Goal: Information Seeking & Learning: Learn about a topic

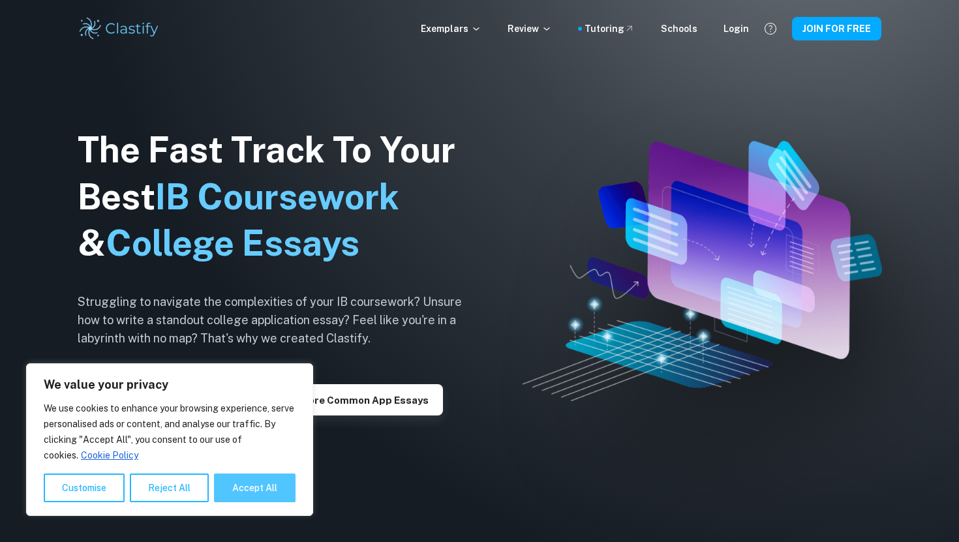
click at [234, 491] on button "Accept All" at bounding box center [255, 488] width 82 height 29
checkbox input "true"
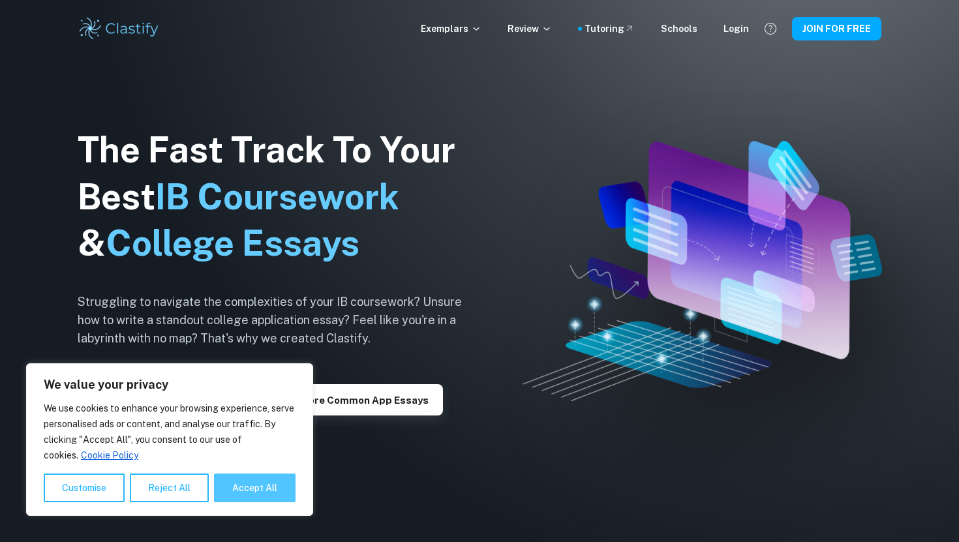
checkbox input "true"
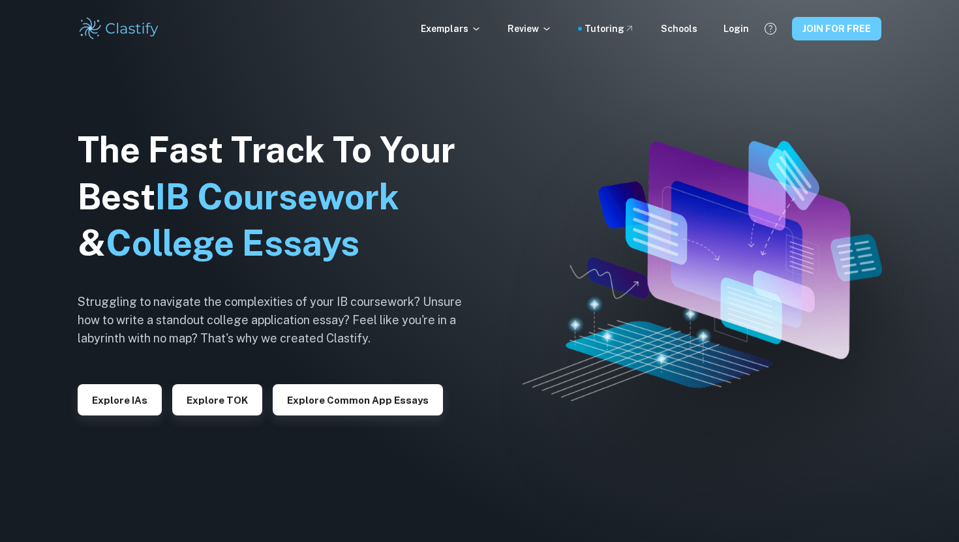
click at [826, 35] on button "JOIN FOR FREE" at bounding box center [836, 28] width 89 height 23
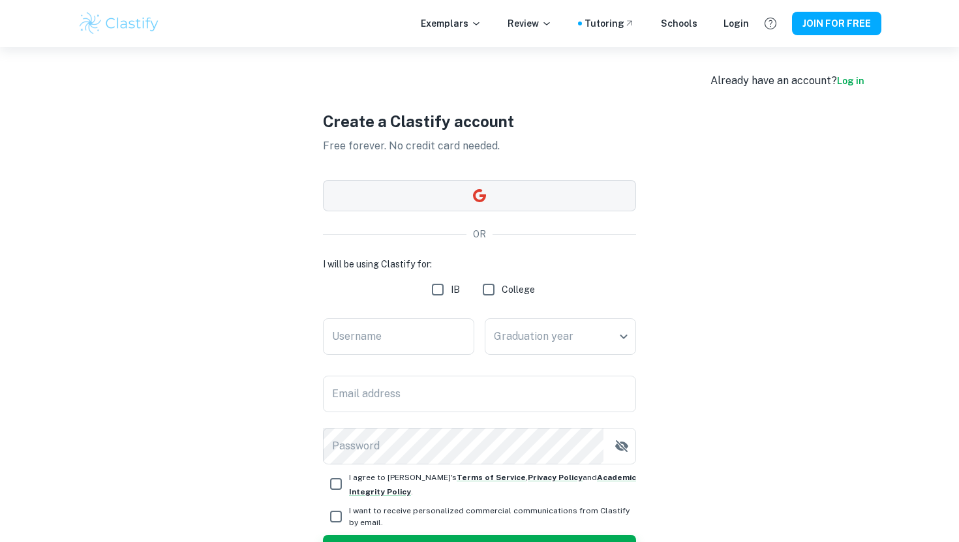
click at [456, 190] on button "button" at bounding box center [479, 195] width 313 height 31
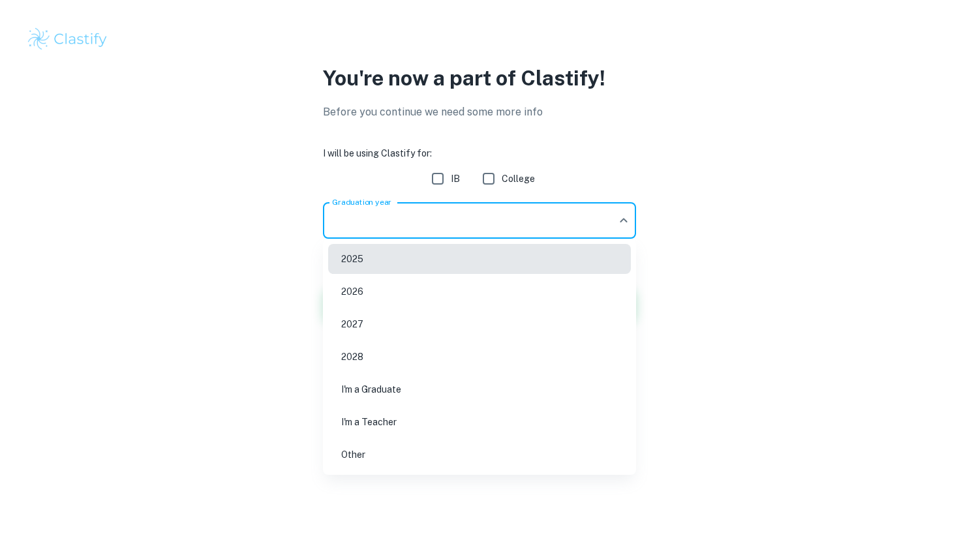
click at [569, 221] on body "We value your privacy We use cookies to enhance your browsing experience, serve…" at bounding box center [479, 271] width 959 height 542
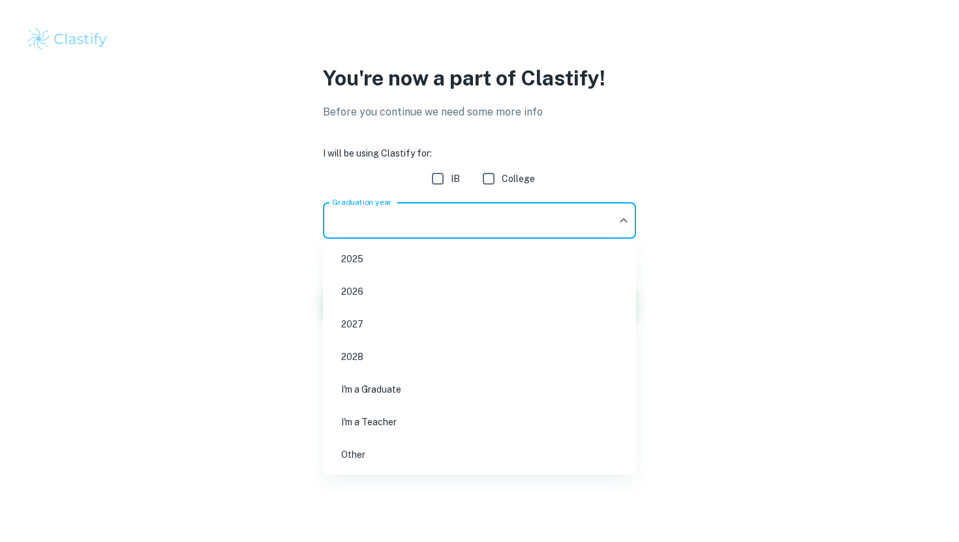
click at [514, 184] on div at bounding box center [479, 271] width 959 height 542
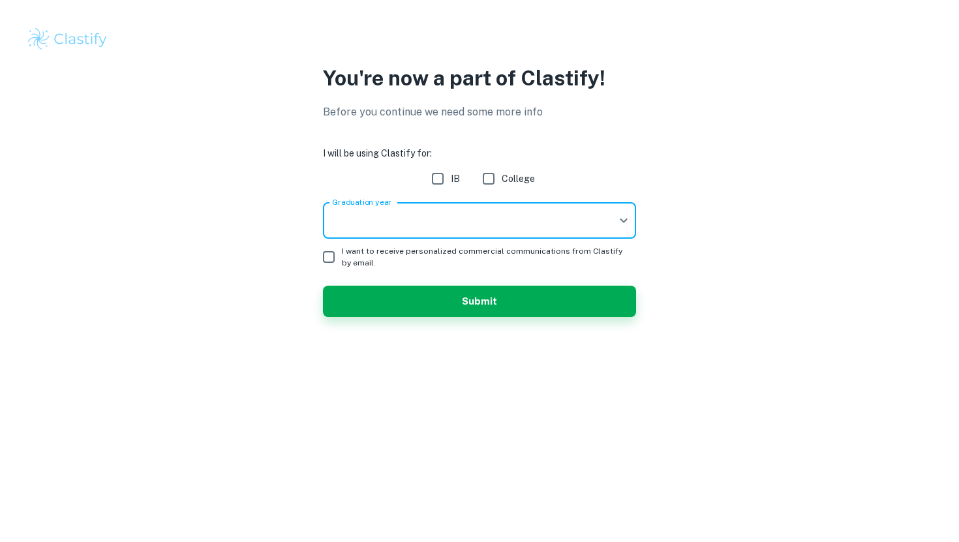
click at [521, 176] on span "College" at bounding box center [518, 179] width 33 height 14
click at [502, 176] on input "College" at bounding box center [489, 179] width 26 height 26
checkbox input "true"
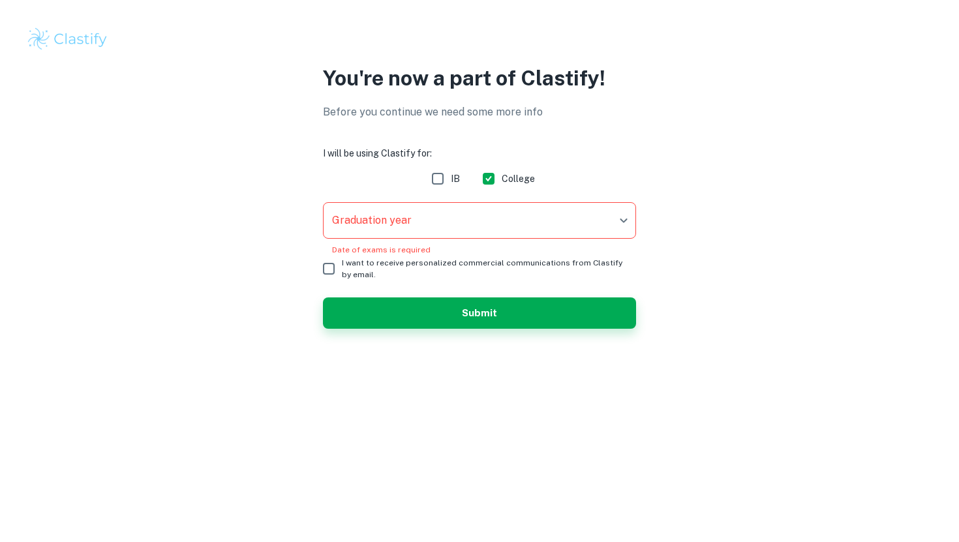
click at [517, 213] on body "We value your privacy We use cookies to enhance your browsing experience, serve…" at bounding box center [479, 271] width 959 height 542
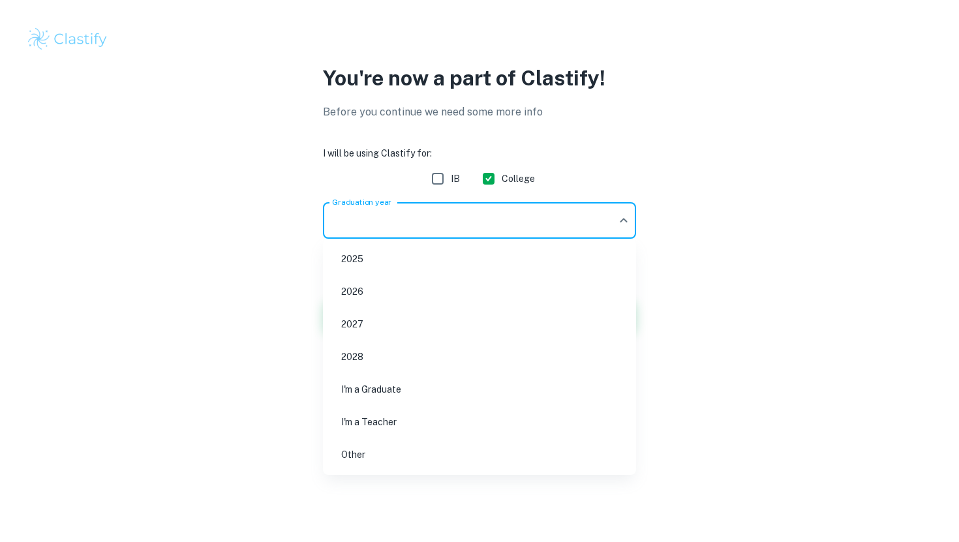
click at [490, 264] on li "2025" at bounding box center [479, 259] width 303 height 30
type input "2025"
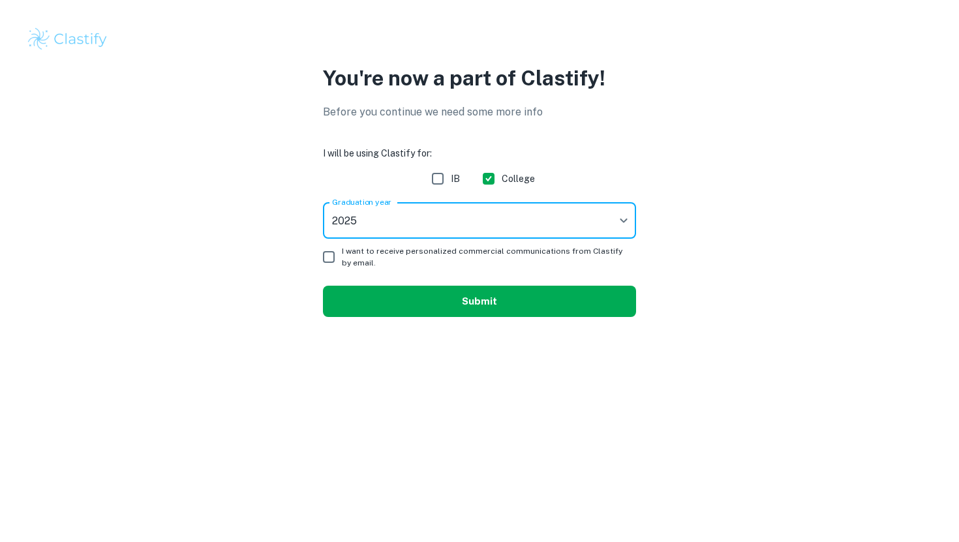
click at [480, 302] on button "Submit" at bounding box center [479, 301] width 313 height 31
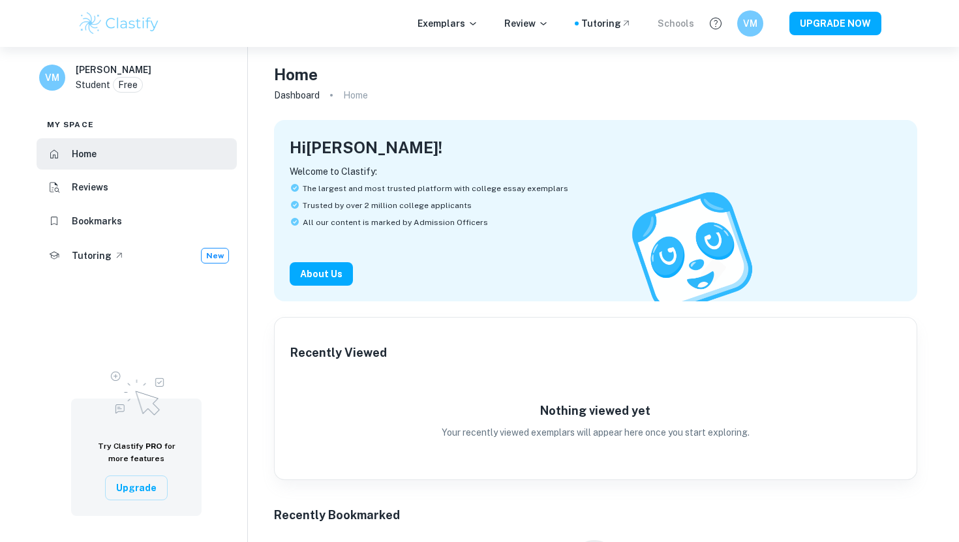
click at [680, 29] on div "Schools" at bounding box center [676, 23] width 37 height 14
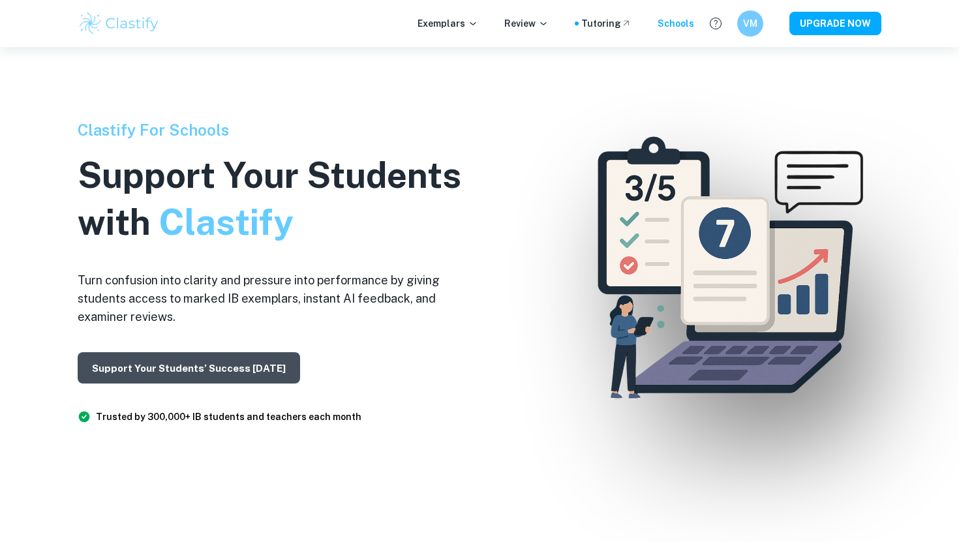
click at [204, 380] on button "Support Your Students’ Success [DATE]" at bounding box center [189, 367] width 223 height 31
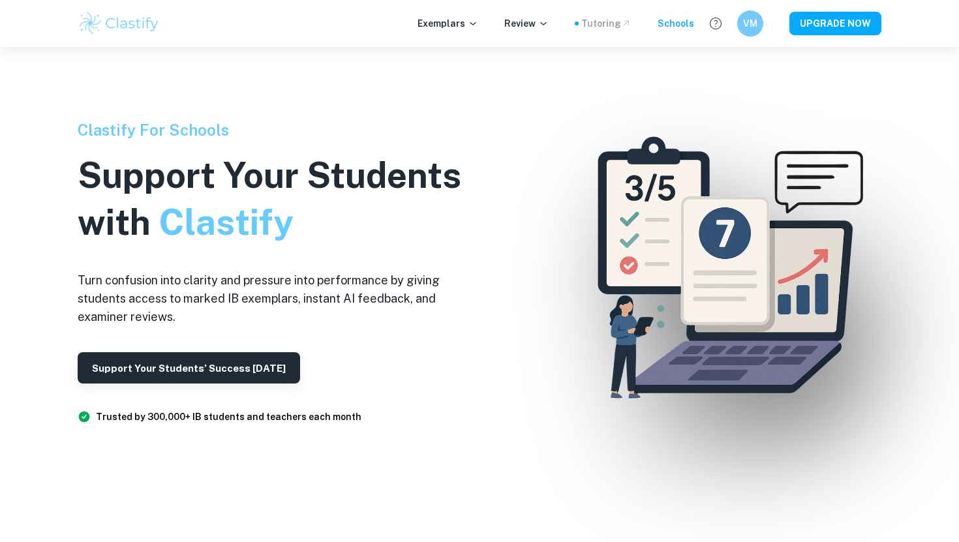
click at [603, 23] on div "Tutoring" at bounding box center [607, 23] width 50 height 14
click at [464, 25] on p "Exemplars" at bounding box center [448, 23] width 61 height 14
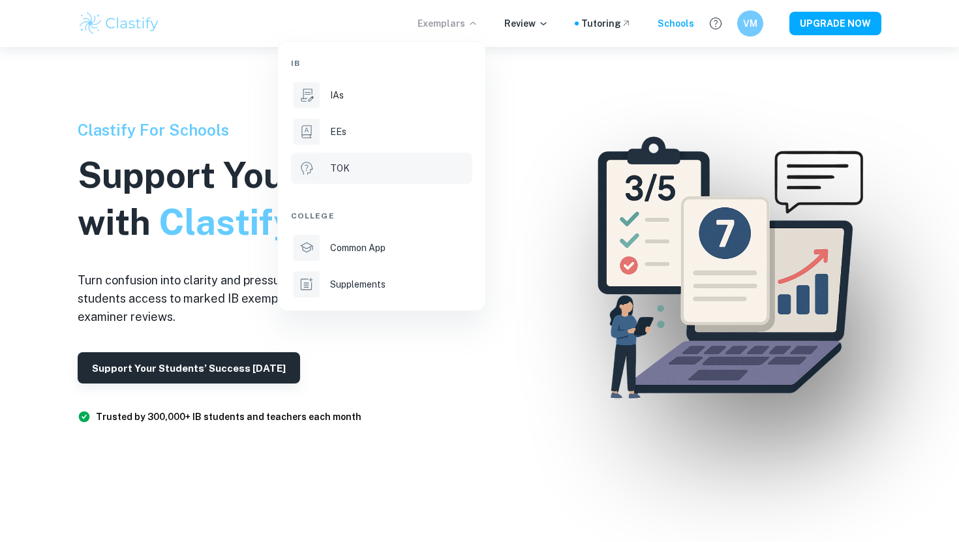
scroll to position [27, 0]
click at [405, 248] on div "Common App" at bounding box center [400, 248] width 140 height 14
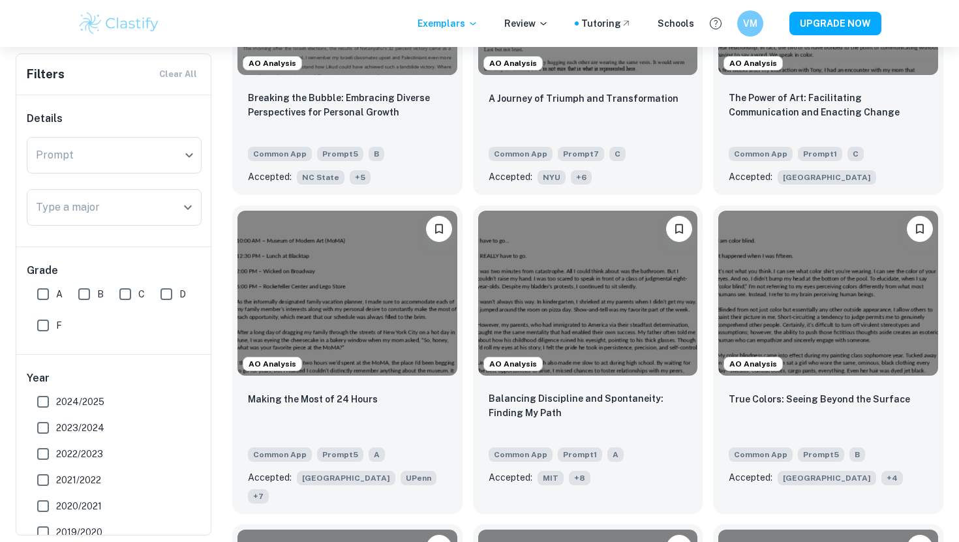
scroll to position [1148, 0]
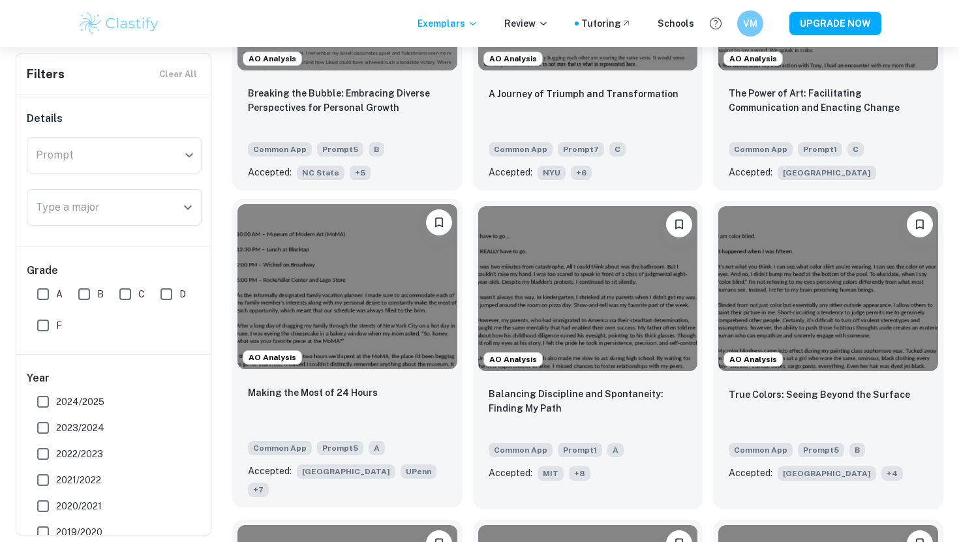
click at [421, 283] on img at bounding box center [348, 286] width 220 height 164
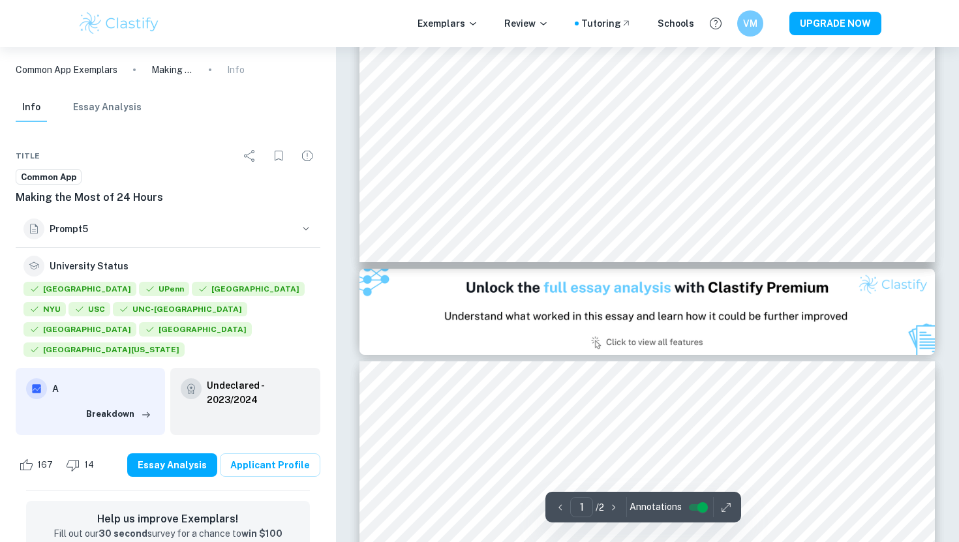
type input "2"
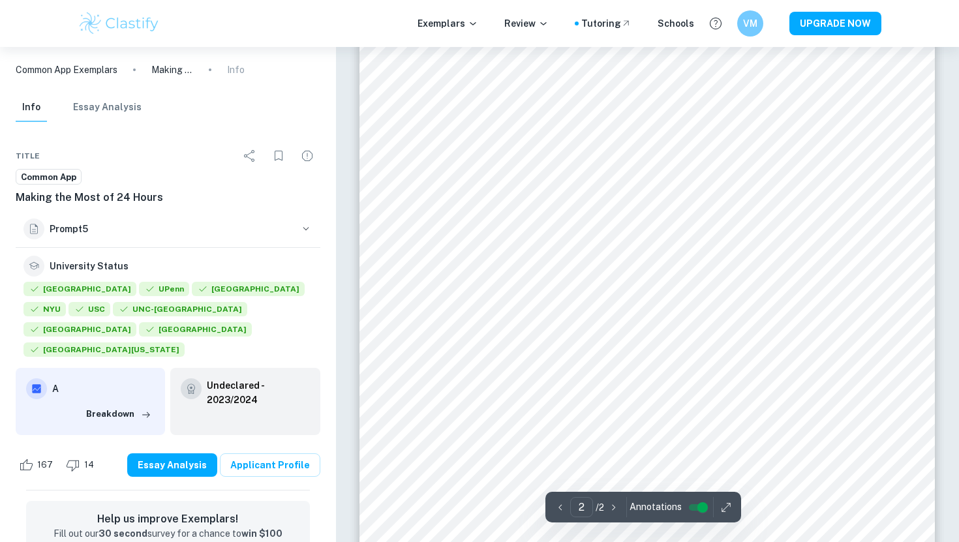
scroll to position [1104, 0]
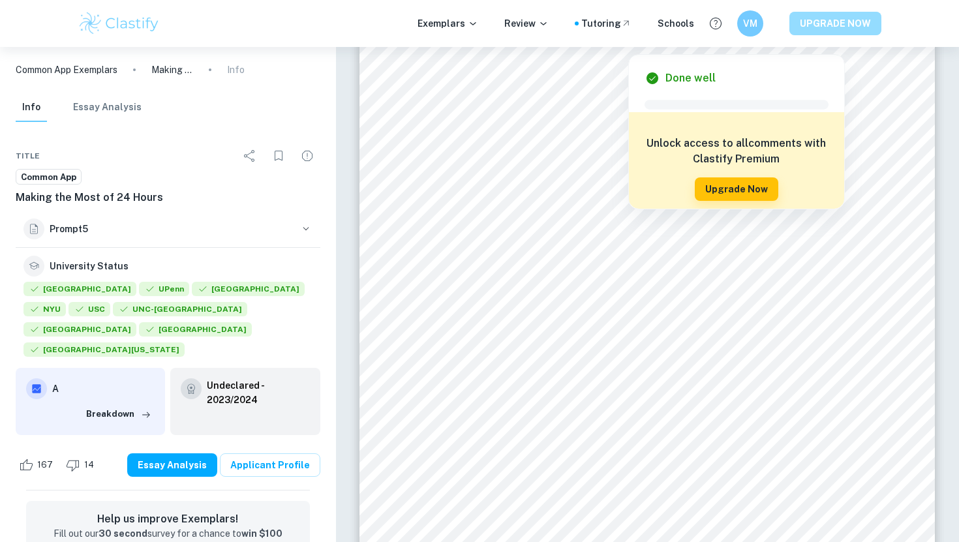
click at [816, 30] on button "UPGRADE NOW" at bounding box center [836, 23] width 92 height 23
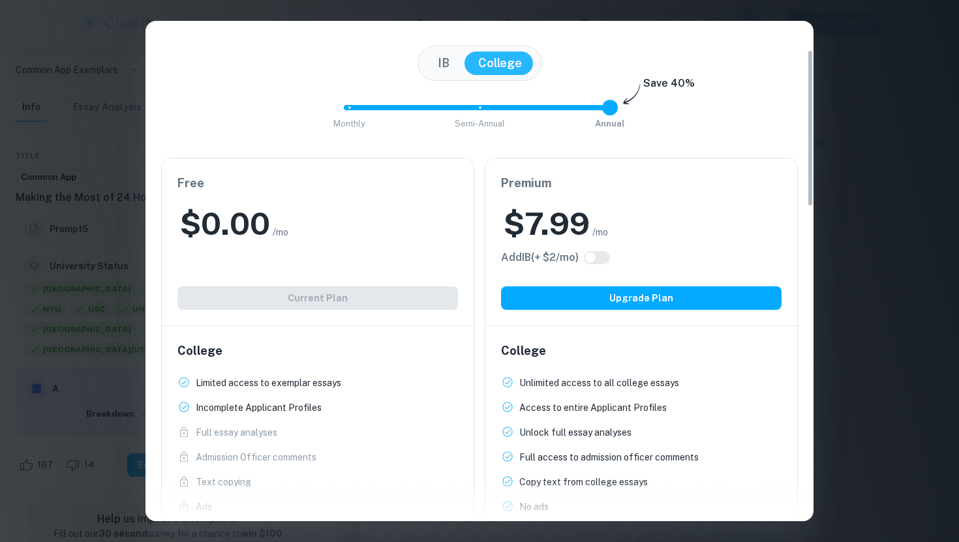
scroll to position [93, 0]
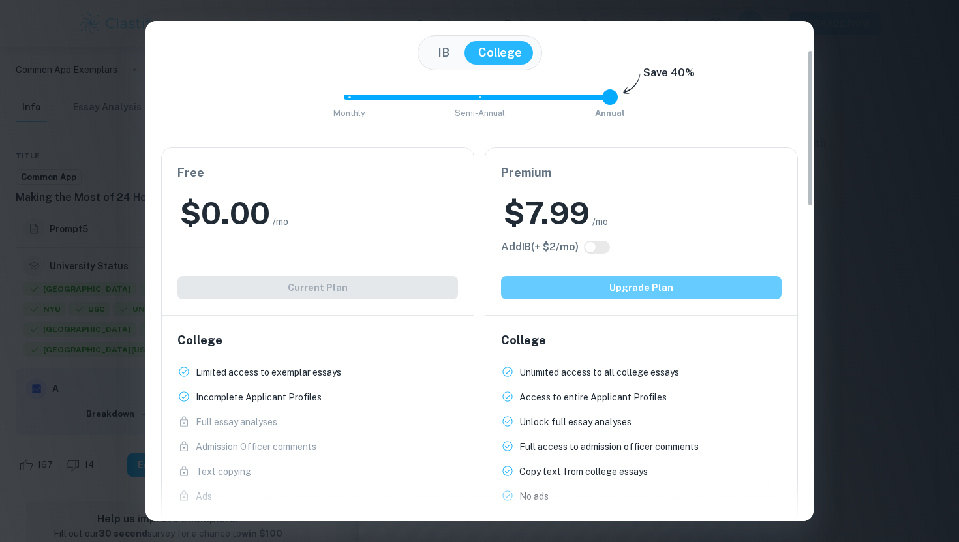
click at [547, 287] on button "Upgrade Plan" at bounding box center [641, 287] width 281 height 23
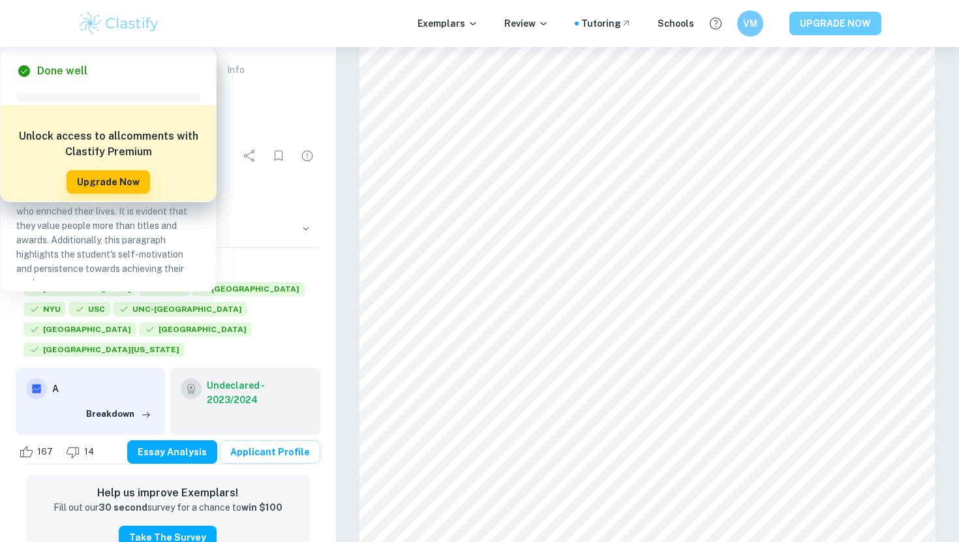
click at [844, 15] on button "UPGRADE NOW" at bounding box center [836, 23] width 92 height 23
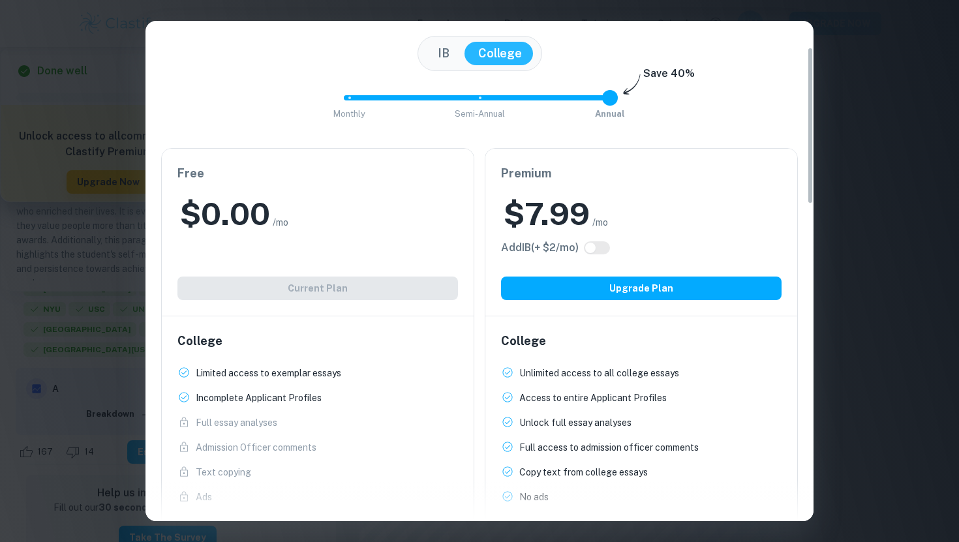
scroll to position [97, 0]
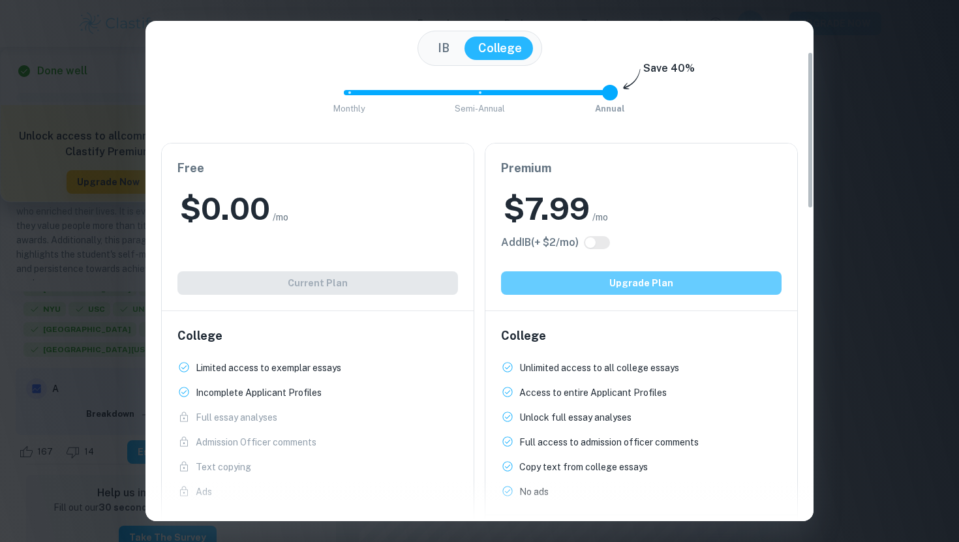
click at [592, 285] on button "Upgrade Plan" at bounding box center [641, 283] width 281 height 23
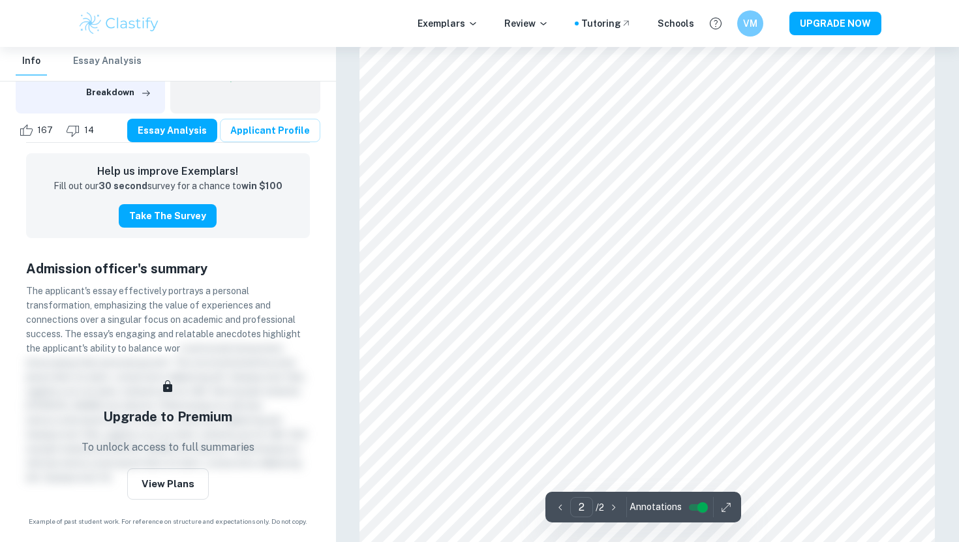
scroll to position [1010, 0]
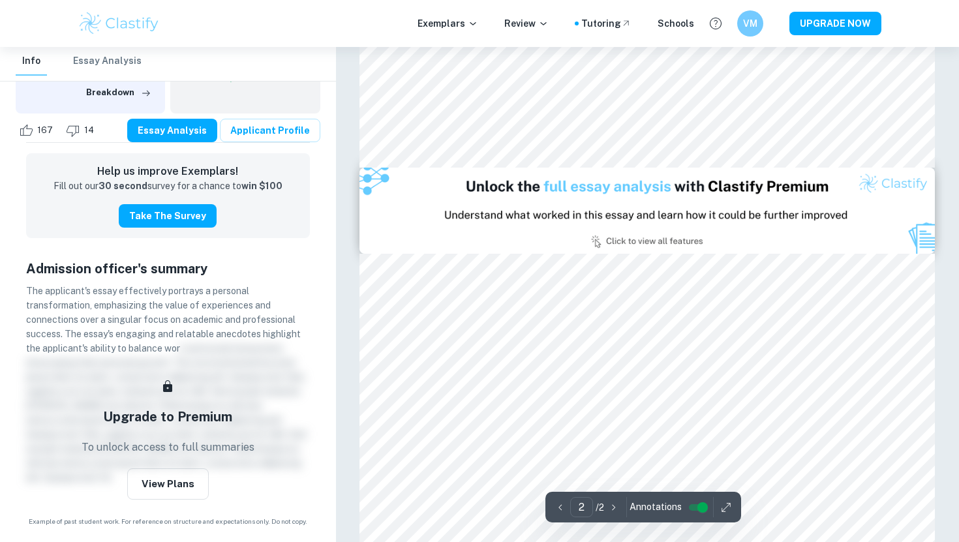
type input "1"
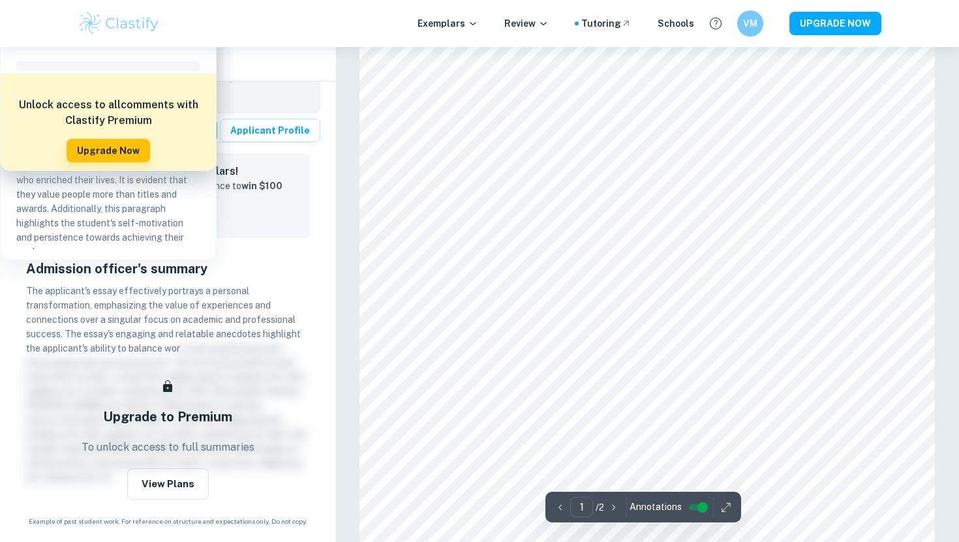
scroll to position [0, 0]
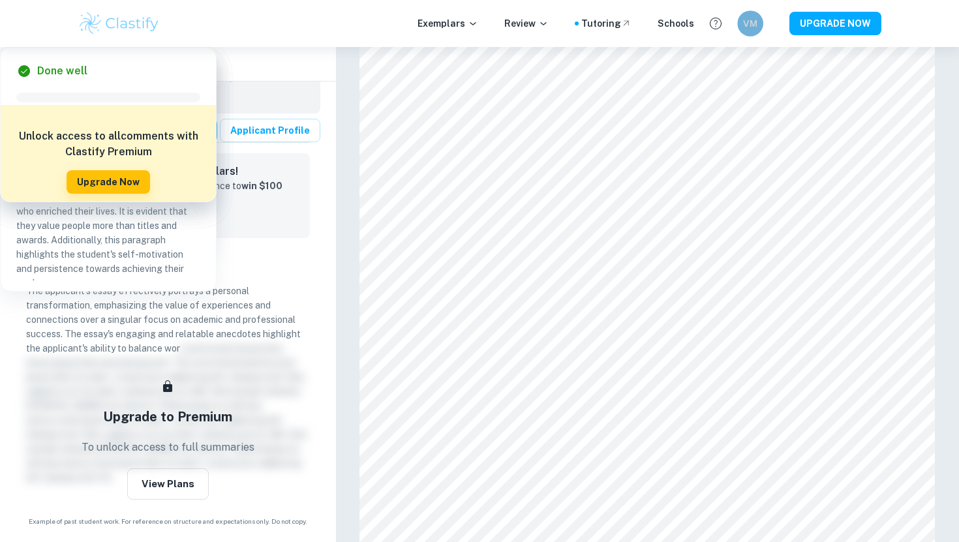
click at [749, 24] on h6 "VM" at bounding box center [750, 23] width 15 height 14
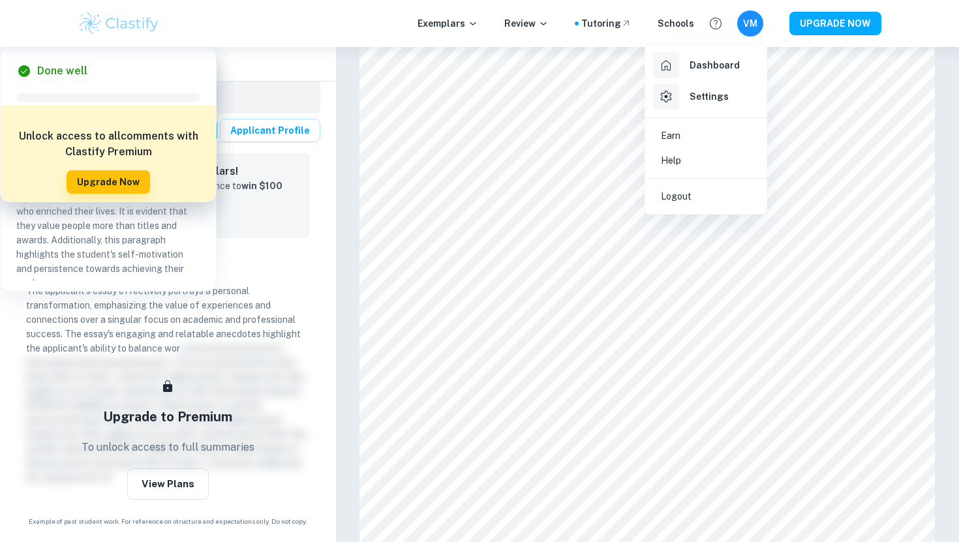
click at [811, 22] on div at bounding box center [479, 271] width 959 height 542
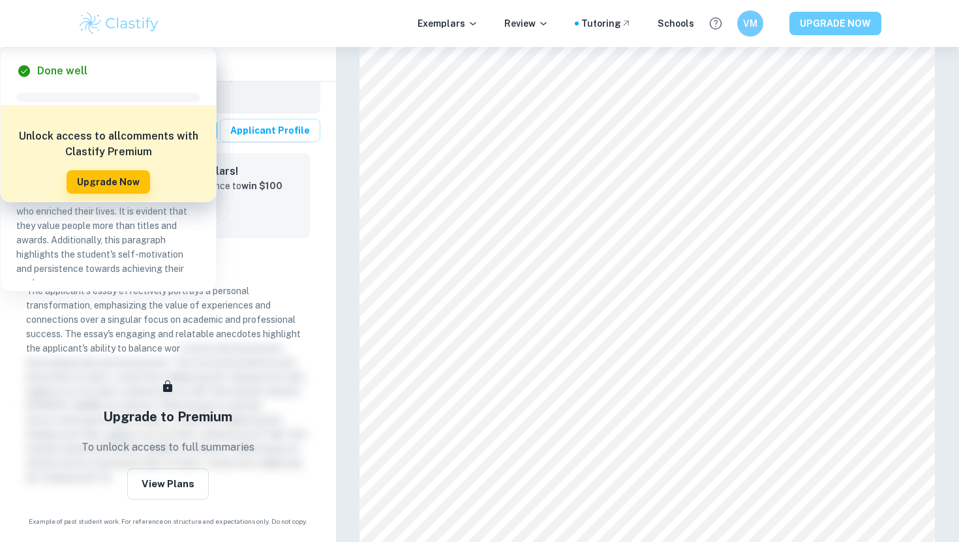
click at [811, 23] on button "UPGRADE NOW" at bounding box center [836, 23] width 92 height 23
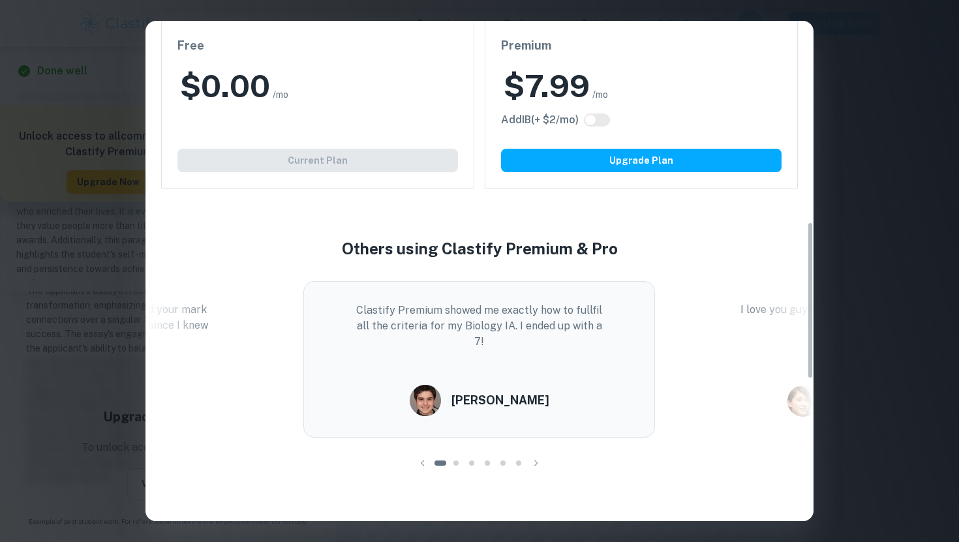
scroll to position [679, 0]
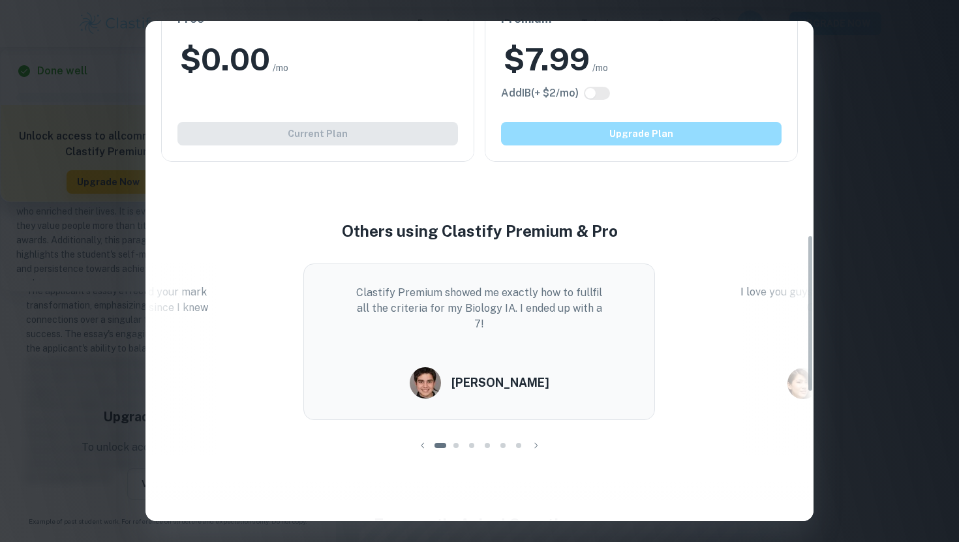
click at [717, 134] on button "Upgrade Plan" at bounding box center [641, 133] width 281 height 23
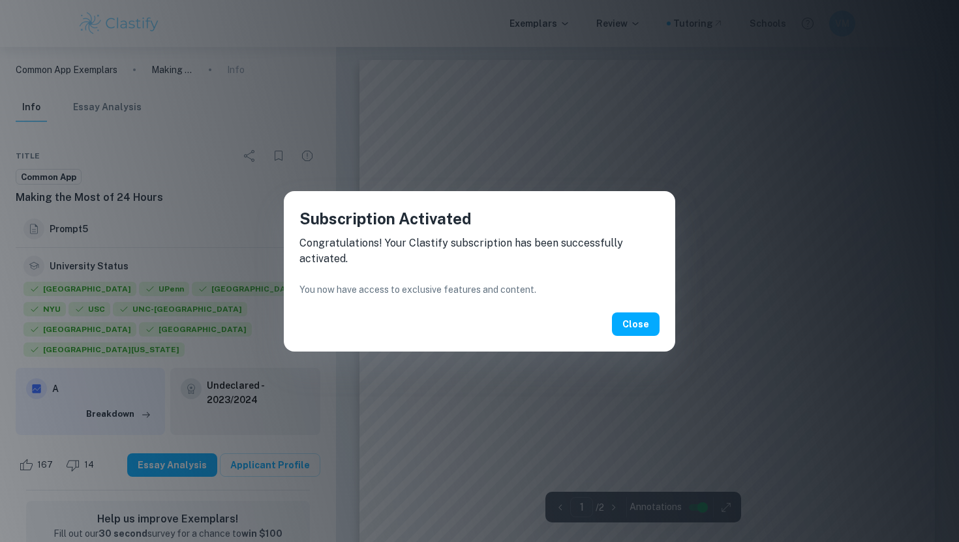
click at [634, 305] on div "Subscription Activated Congratulations! Your Clastify subscription has been suc…" at bounding box center [480, 271] width 392 height 161
click at [644, 317] on button "Close" at bounding box center [636, 324] width 48 height 23
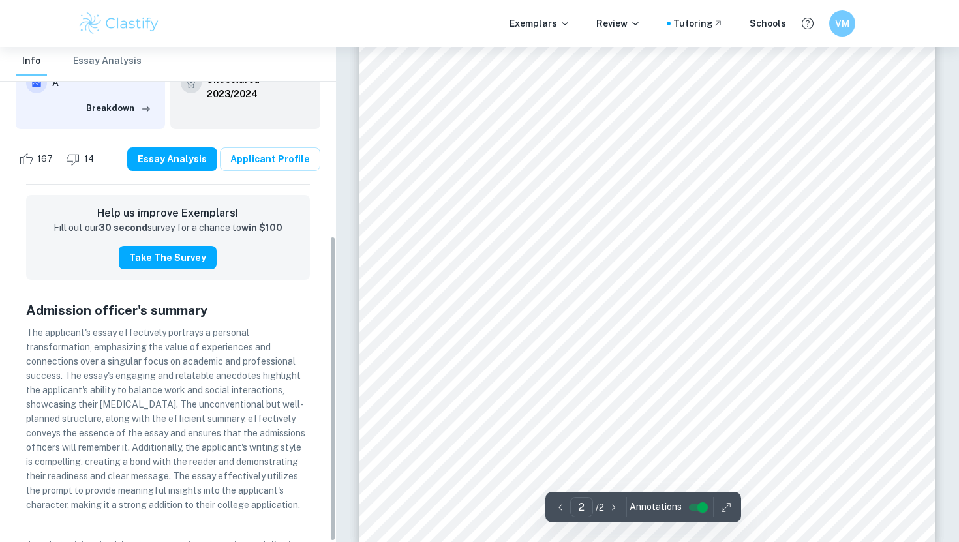
scroll to position [1154, 0]
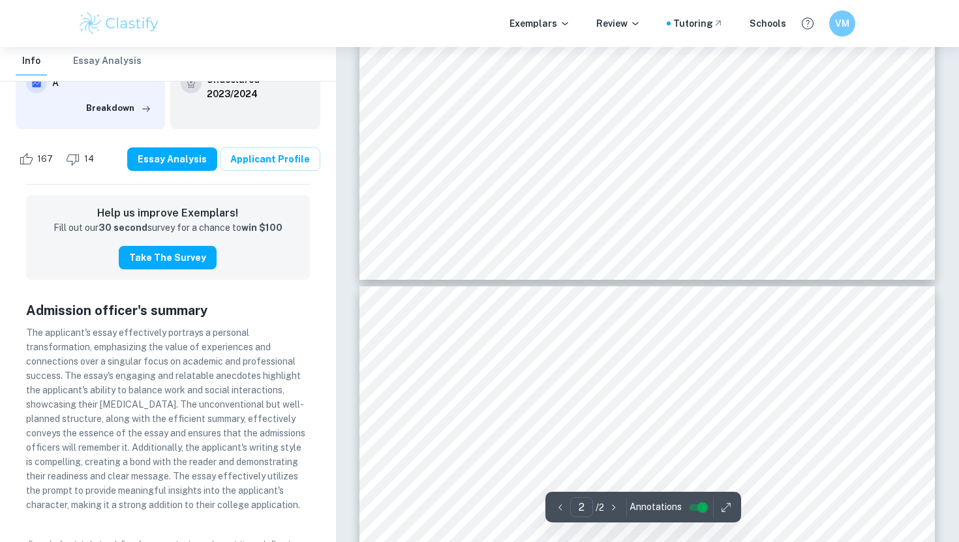
type input "1"
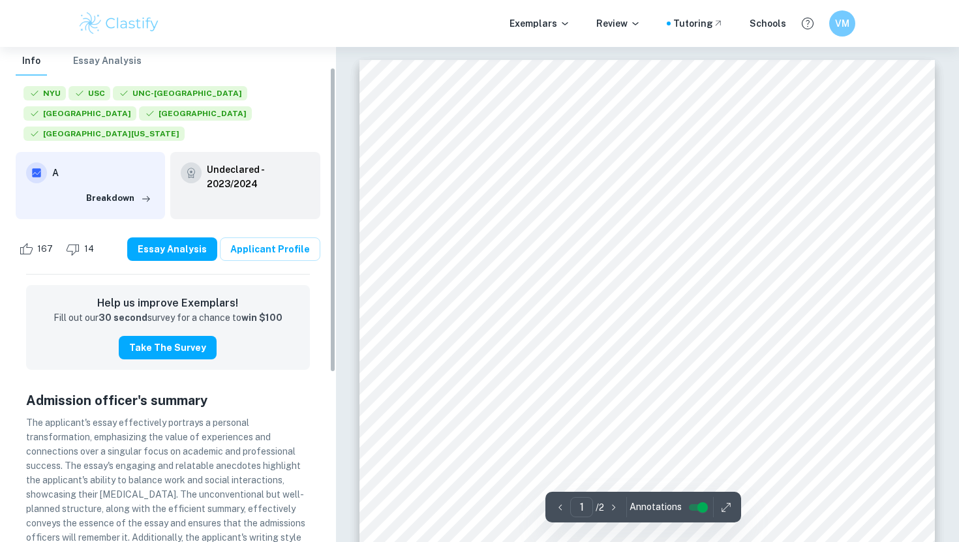
scroll to position [0, 0]
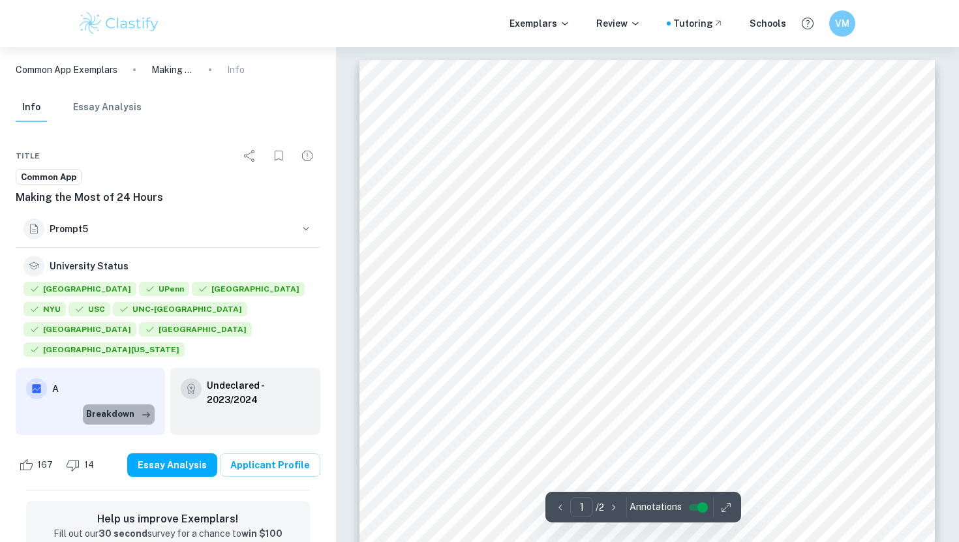
click at [122, 405] on button "Breakdown" at bounding box center [119, 415] width 72 height 20
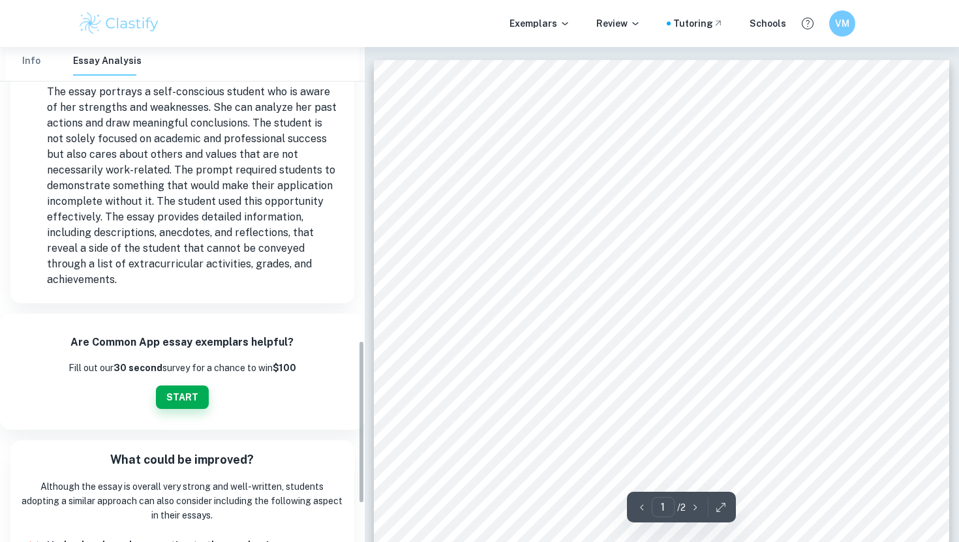
scroll to position [1003, 0]
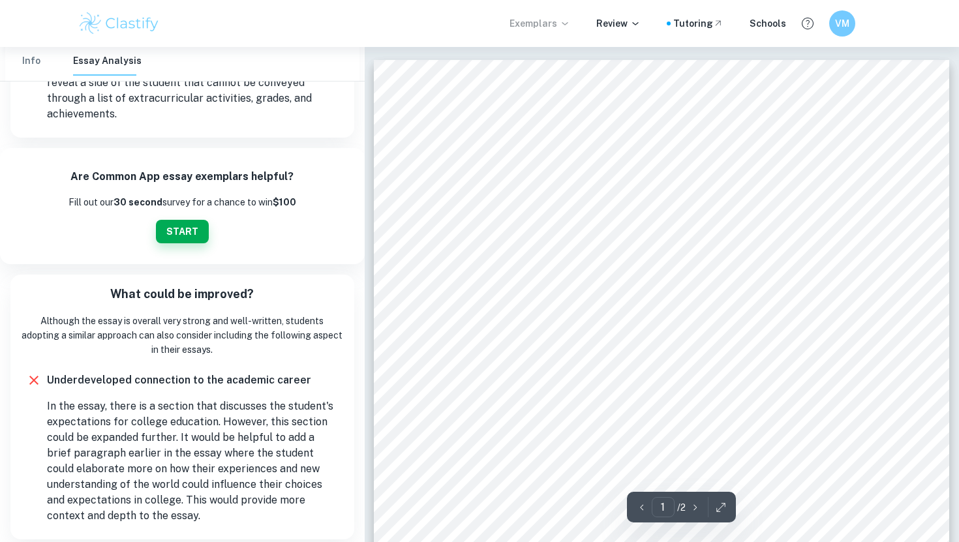
click at [552, 20] on p "Exemplars" at bounding box center [540, 23] width 61 height 14
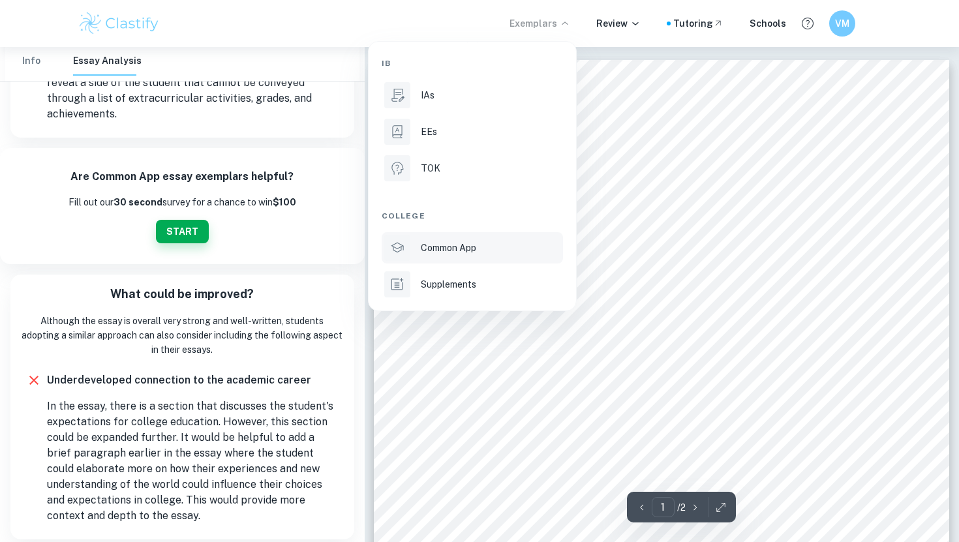
click at [481, 249] on div "Common App" at bounding box center [491, 248] width 140 height 14
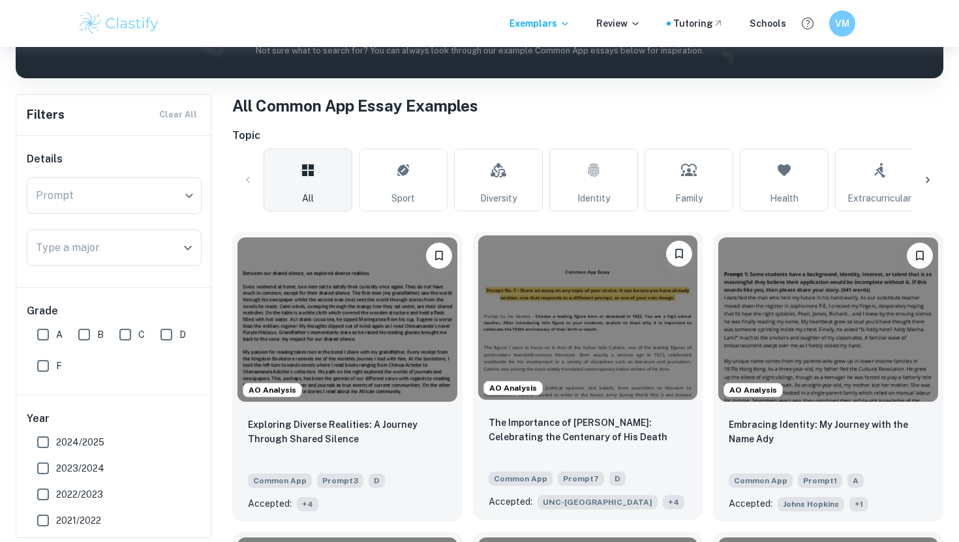
scroll to position [217, 0]
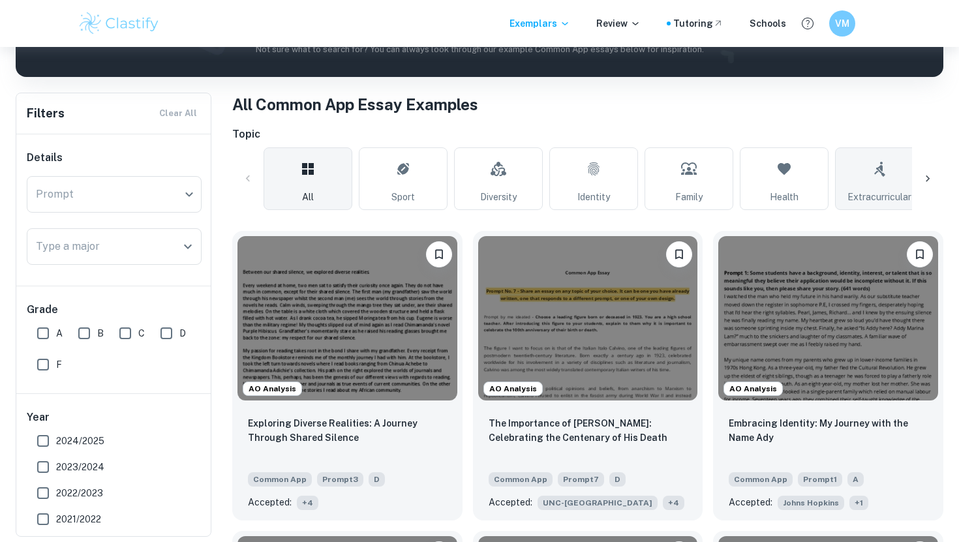
click at [884, 172] on icon at bounding box center [880, 168] width 16 height 31
type input "Extracurricular"
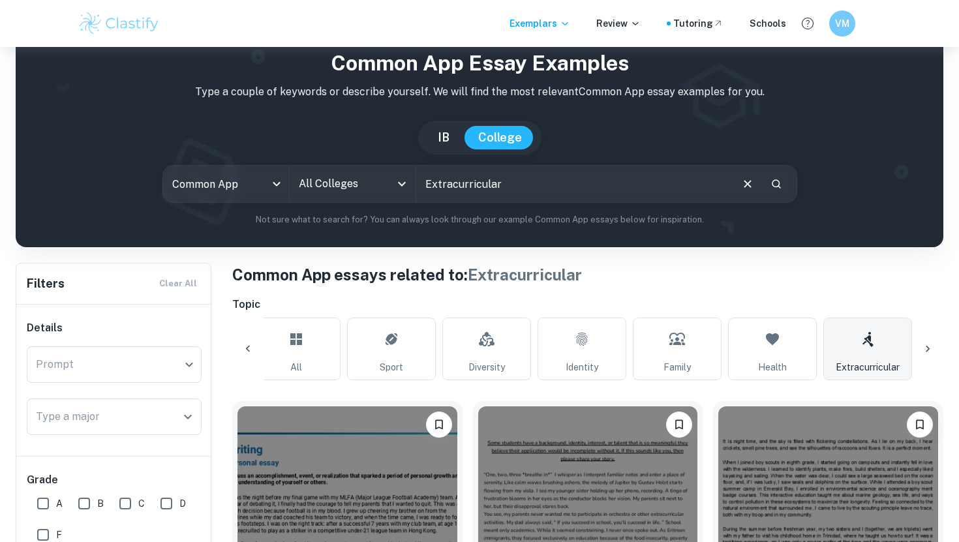
scroll to position [14, 0]
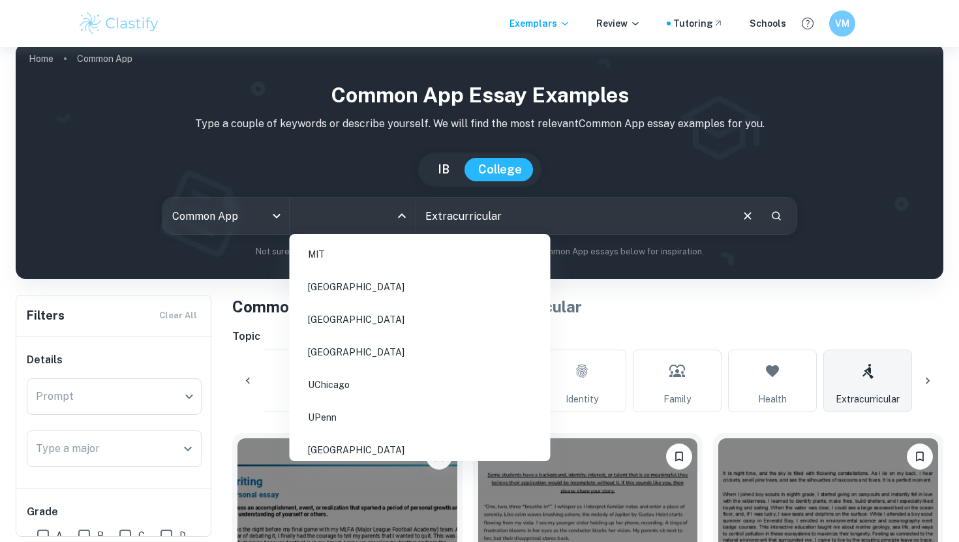
click at [365, 221] on input "All Colleges" at bounding box center [343, 216] width 95 height 25
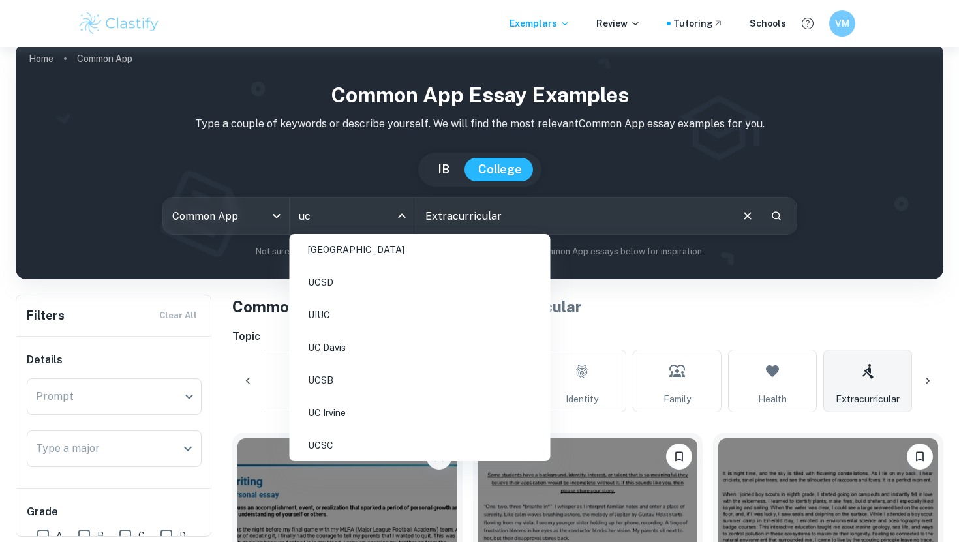
scroll to position [103, 0]
click at [357, 379] on li "UC Irvine" at bounding box center [420, 380] width 251 height 30
type input "uc"
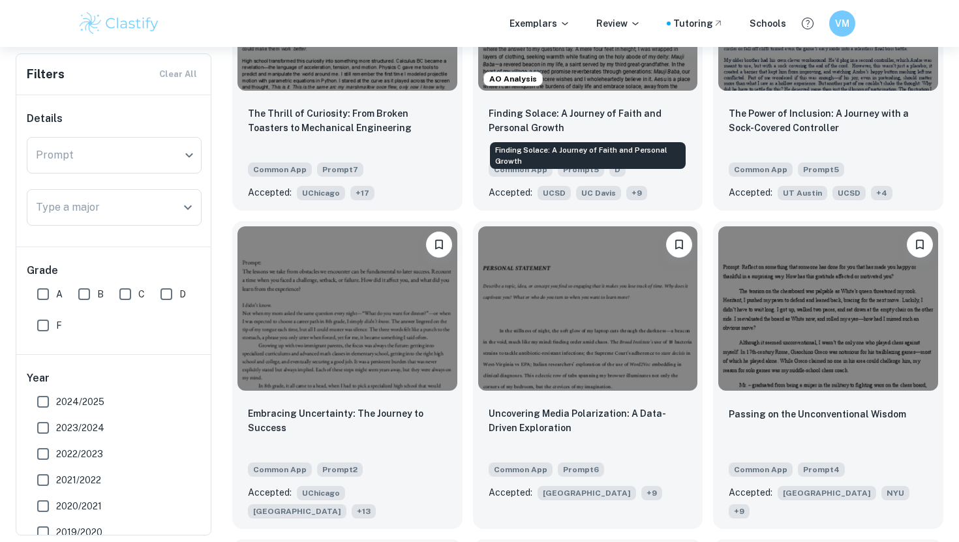
scroll to position [829, 0]
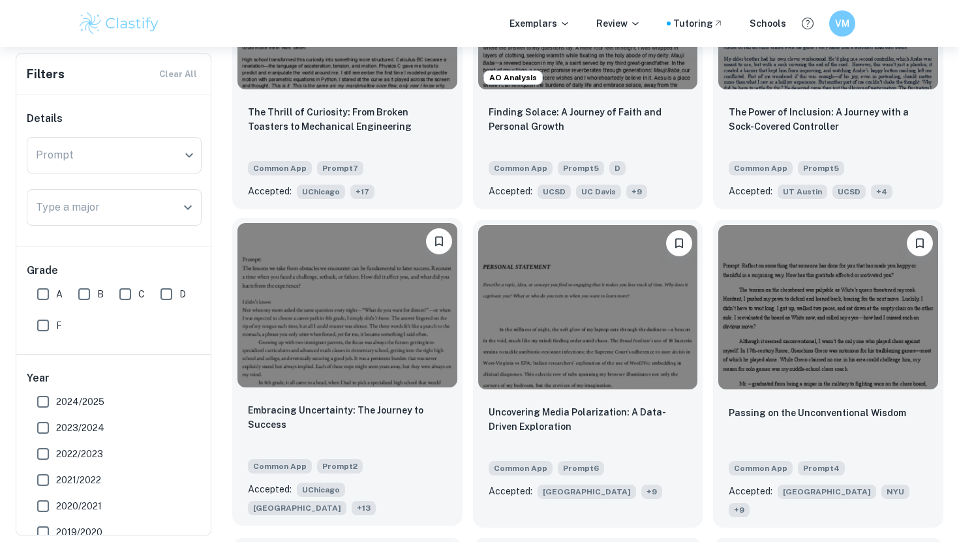
click at [444, 300] on img at bounding box center [348, 305] width 220 height 164
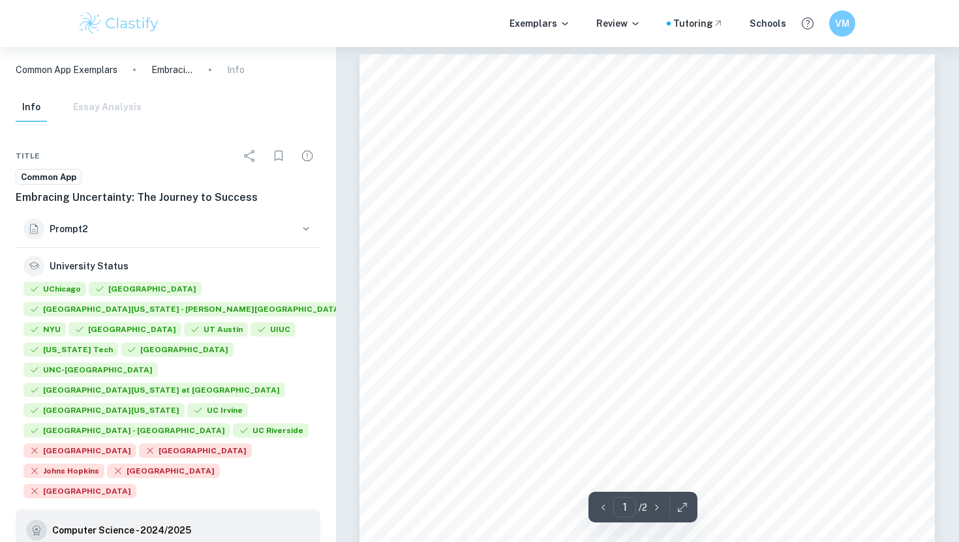
scroll to position [8, 0]
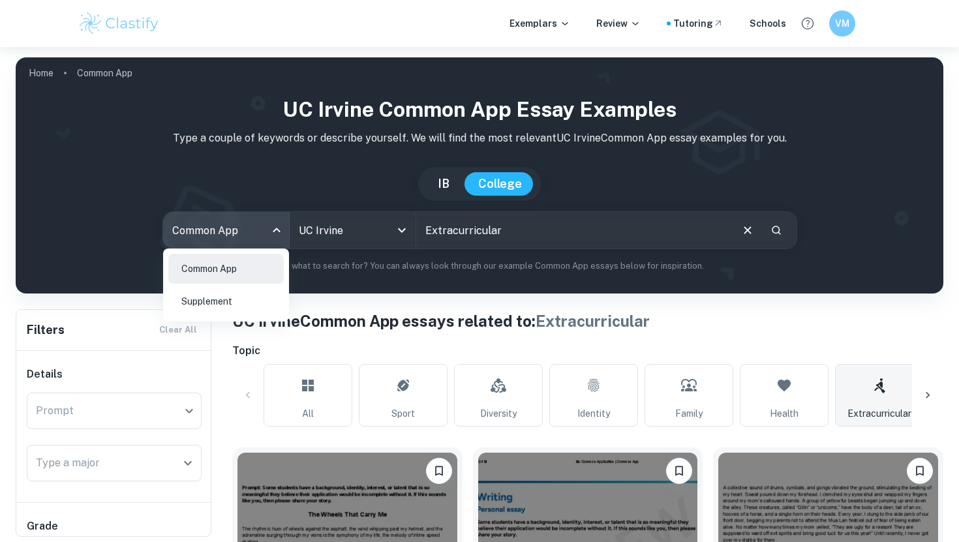
click at [217, 224] on body "We value your privacy We use cookies to enhance your browsing experience, serve…" at bounding box center [479, 318] width 959 height 542
click at [223, 299] on li "Supplement" at bounding box center [226, 302] width 116 height 30
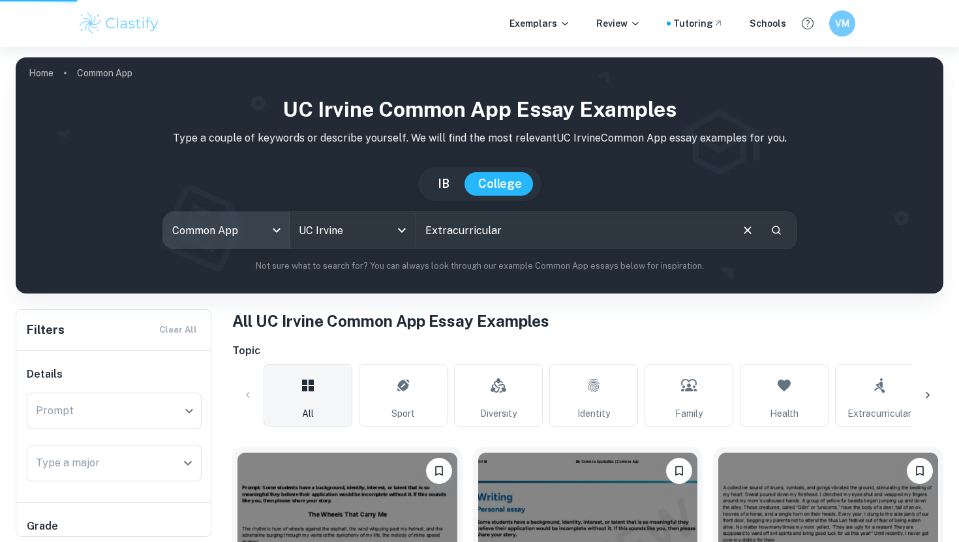
type input "supplement"
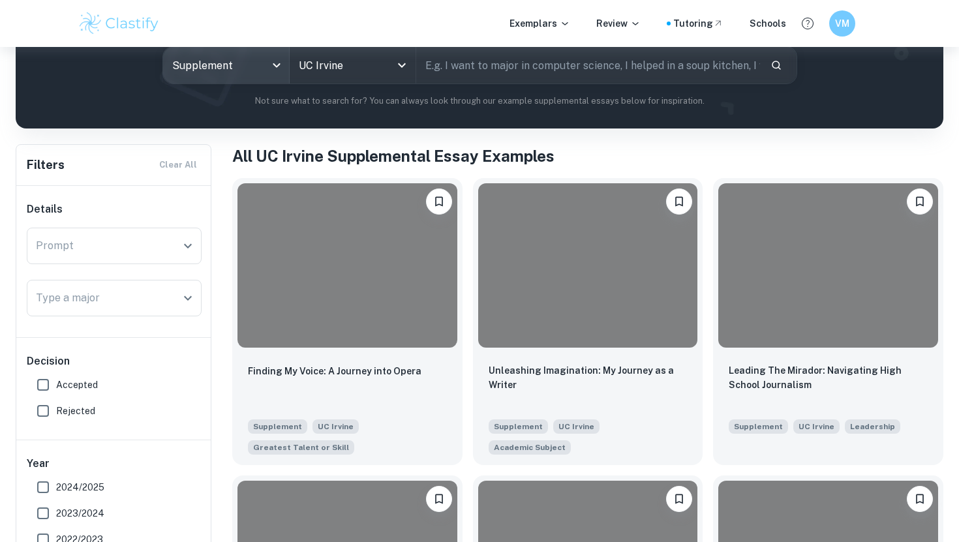
scroll to position [234, 0]
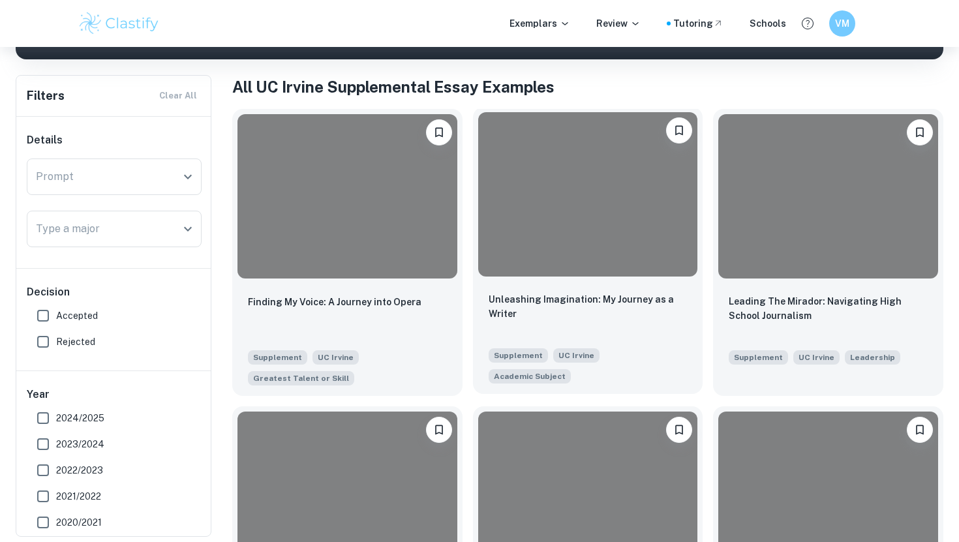
click at [484, 295] on div "Unleashing Imagination: My Journey as a Writer Supplement UC Irvine Academic Su…" at bounding box center [588, 338] width 230 height 112
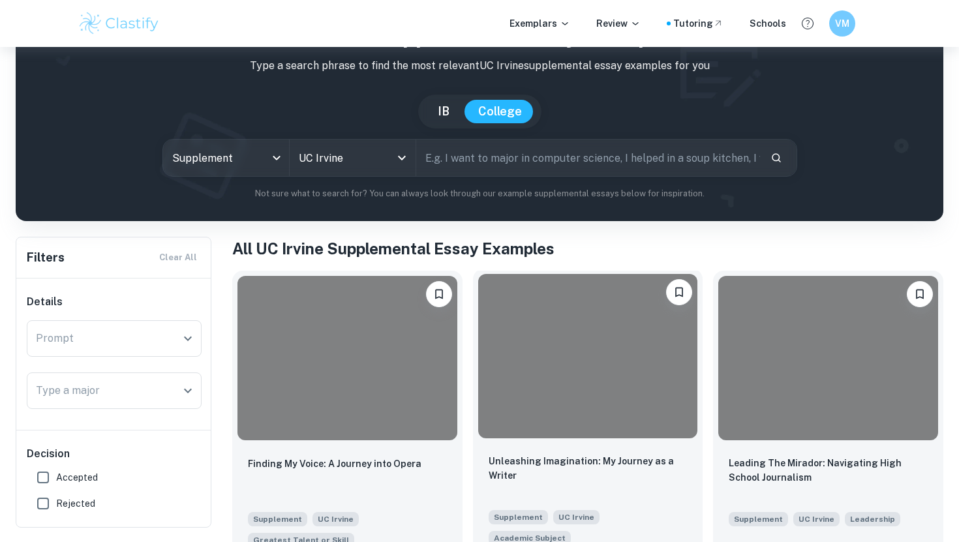
scroll to position [73, 0]
click at [535, 163] on input "text" at bounding box center [588, 157] width 344 height 37
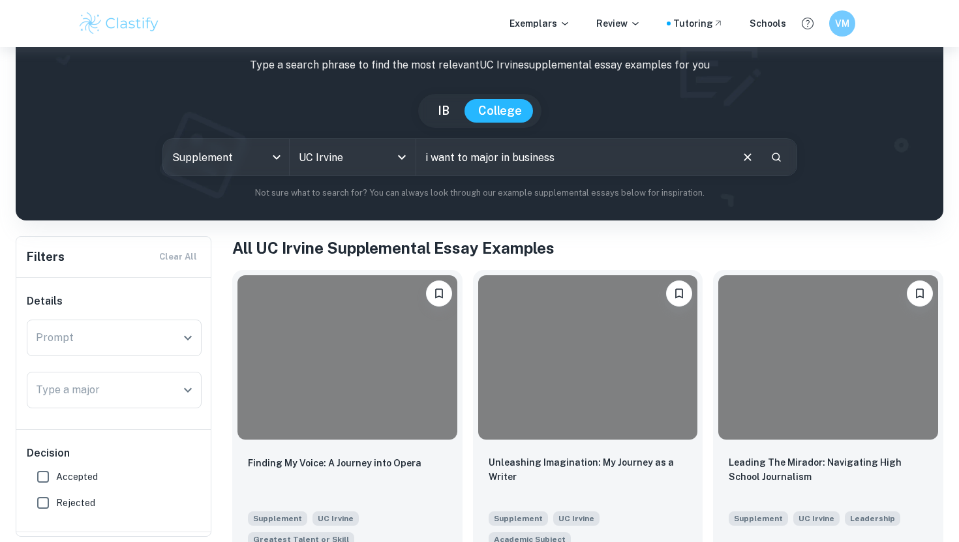
type input "i want to major in business"
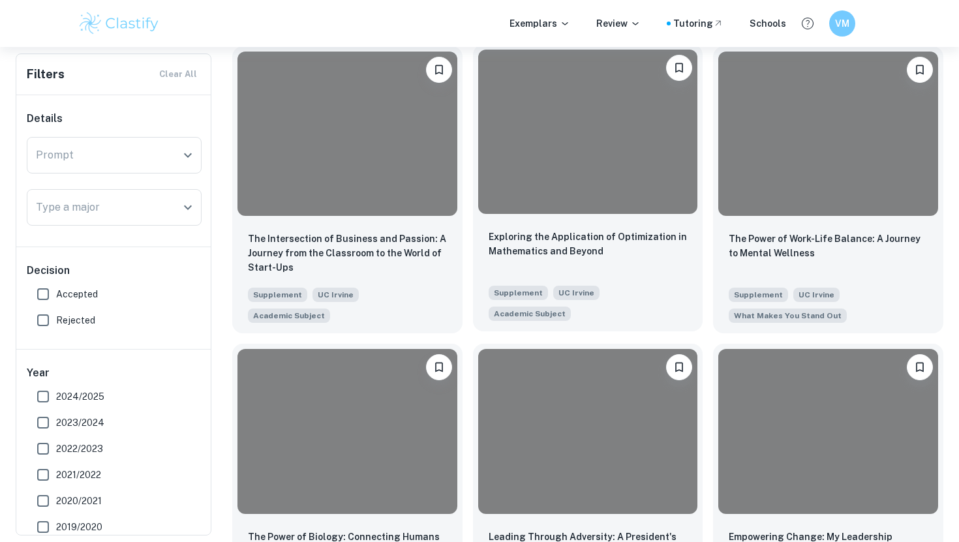
scroll to position [300, 0]
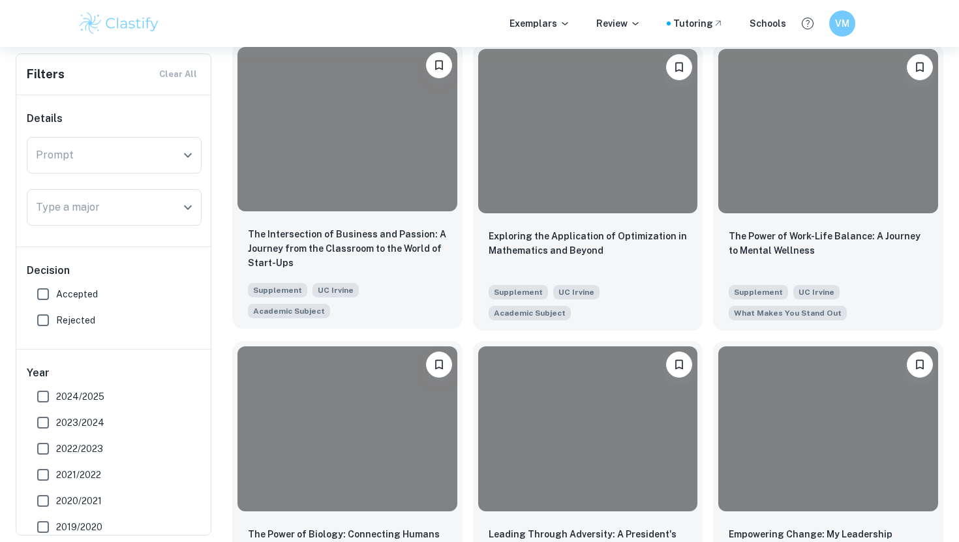
click at [420, 166] on div at bounding box center [348, 129] width 220 height 164
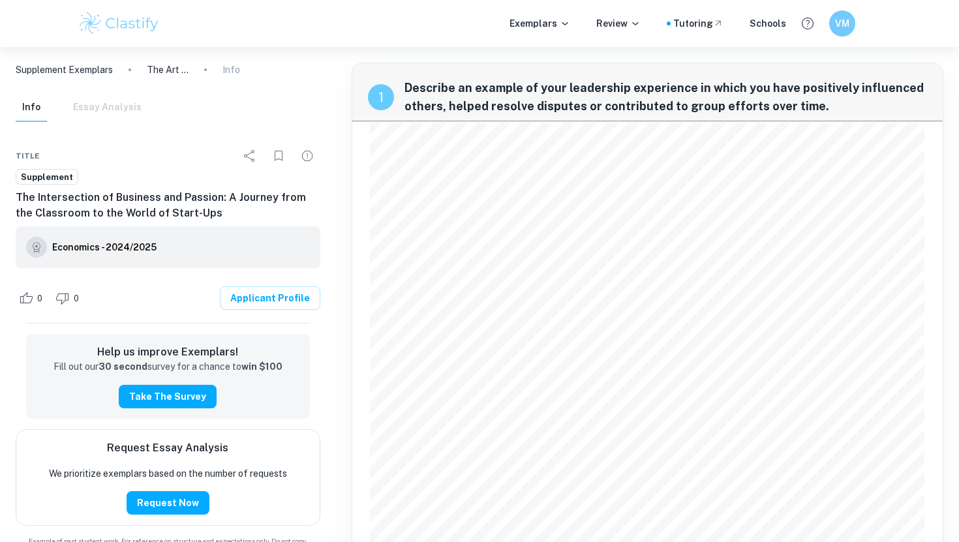
scroll to position [300, 0]
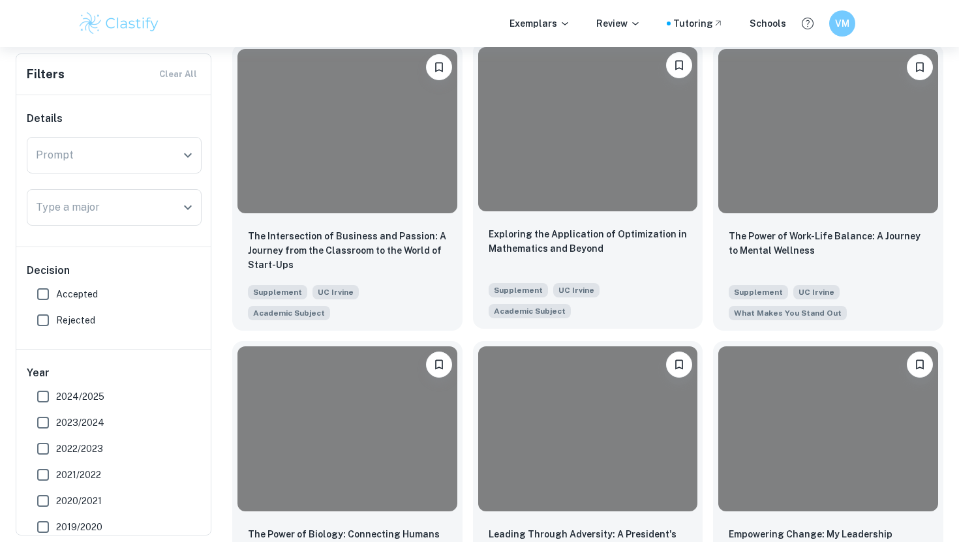
click at [610, 191] on div at bounding box center [588, 129] width 220 height 164
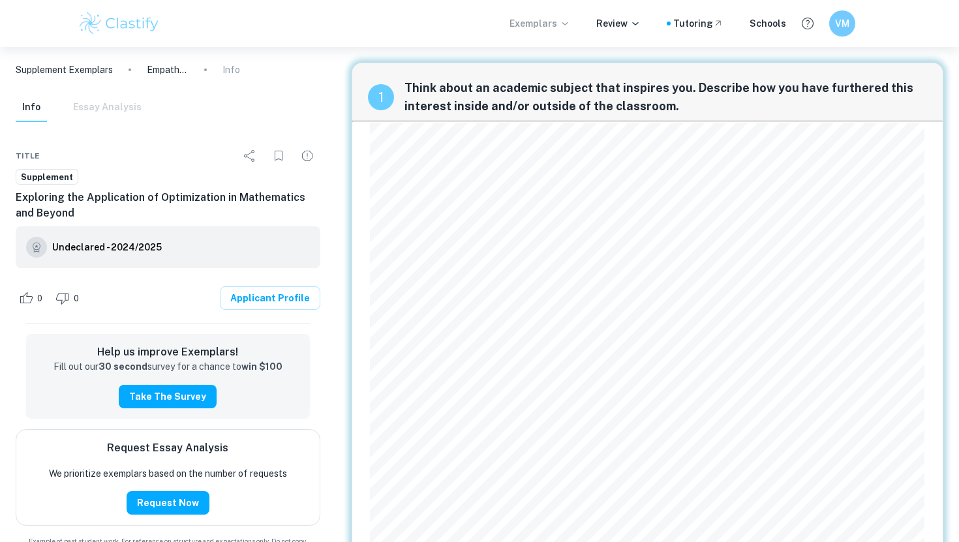
click at [540, 24] on p "Exemplars" at bounding box center [540, 23] width 61 height 14
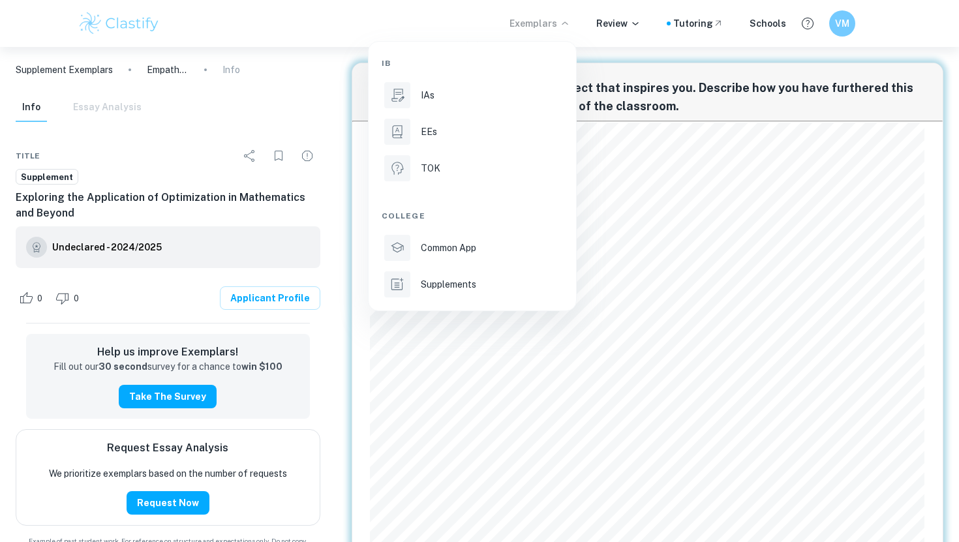
click at [221, 137] on div at bounding box center [479, 271] width 959 height 542
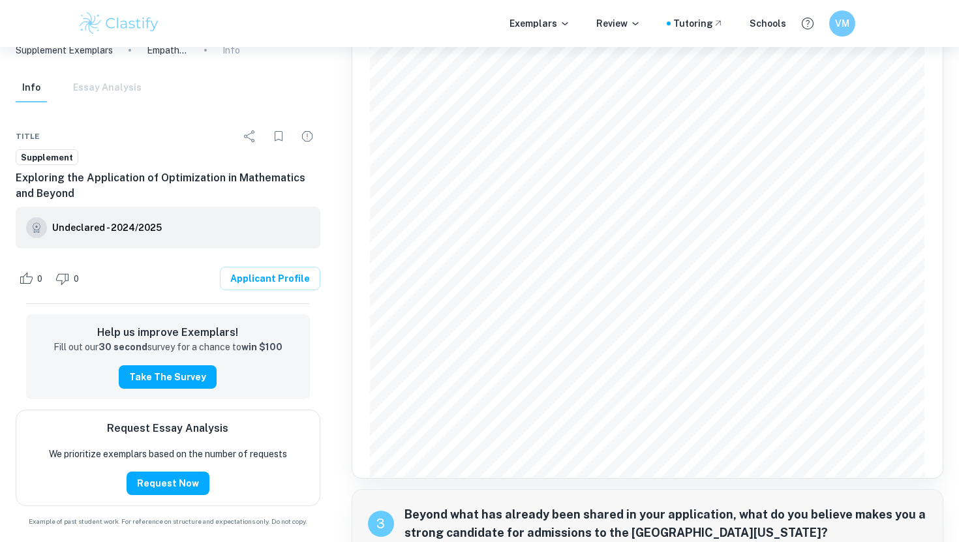
scroll to position [777, 0]
click at [443, 244] on span "young people are always there to support them. As we became more familiar with …" at bounding box center [645, 242] width 541 height 11
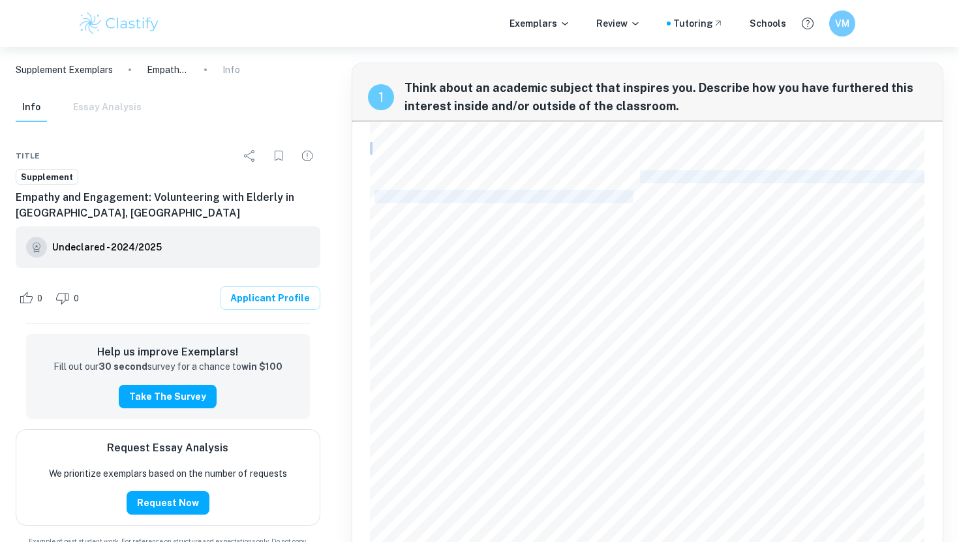
drag, startPoint x: 623, startPoint y: 176, endPoint x: 623, endPoint y: 198, distance: 22.2
click at [623, 199] on div "From a young age, I have always been intrigued by mathematics, and my interest …" at bounding box center [647, 405] width 555 height 565
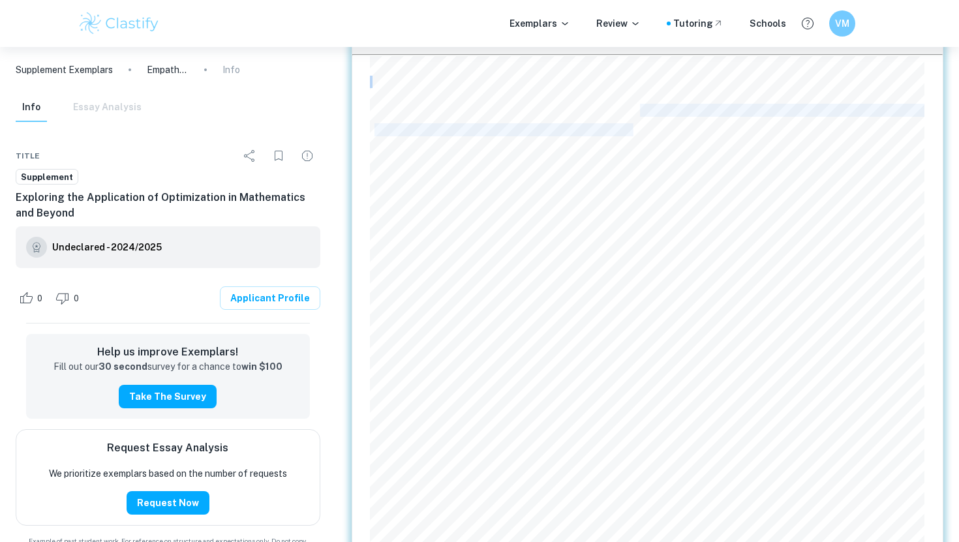
scroll to position [72, 0]
click at [627, 211] on div "From a young age, I have always been intrigued by mathematics, and my interest …" at bounding box center [647, 333] width 555 height 565
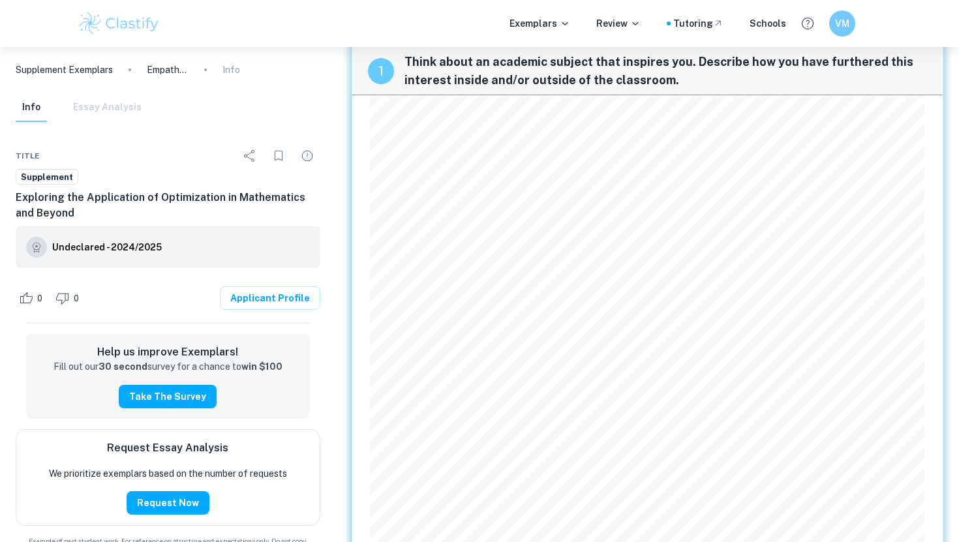
scroll to position [0, 0]
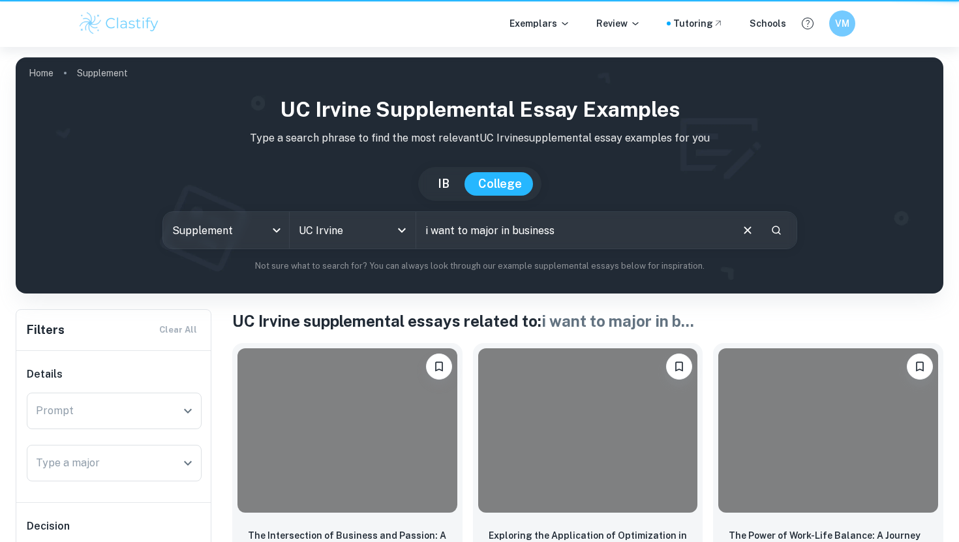
scroll to position [300, 0]
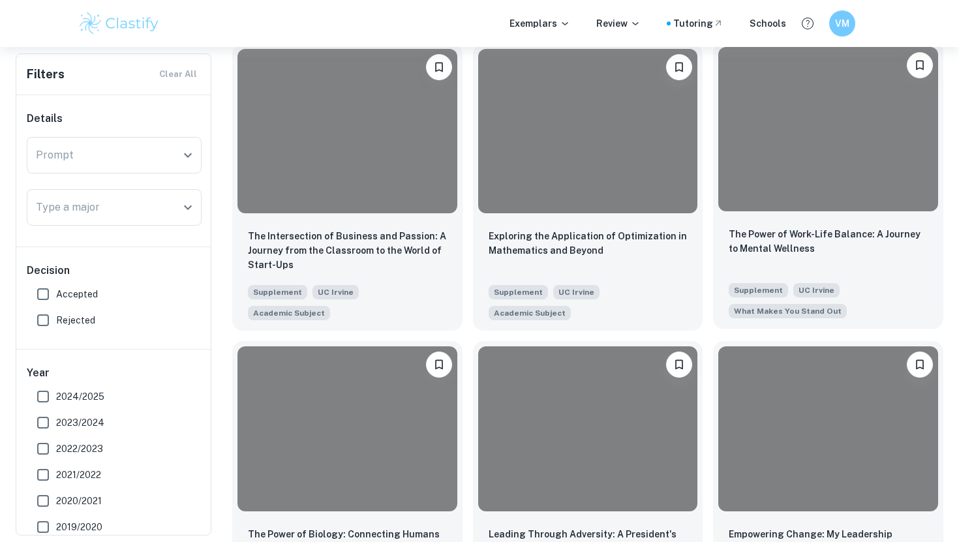
click at [792, 169] on div at bounding box center [829, 129] width 220 height 164
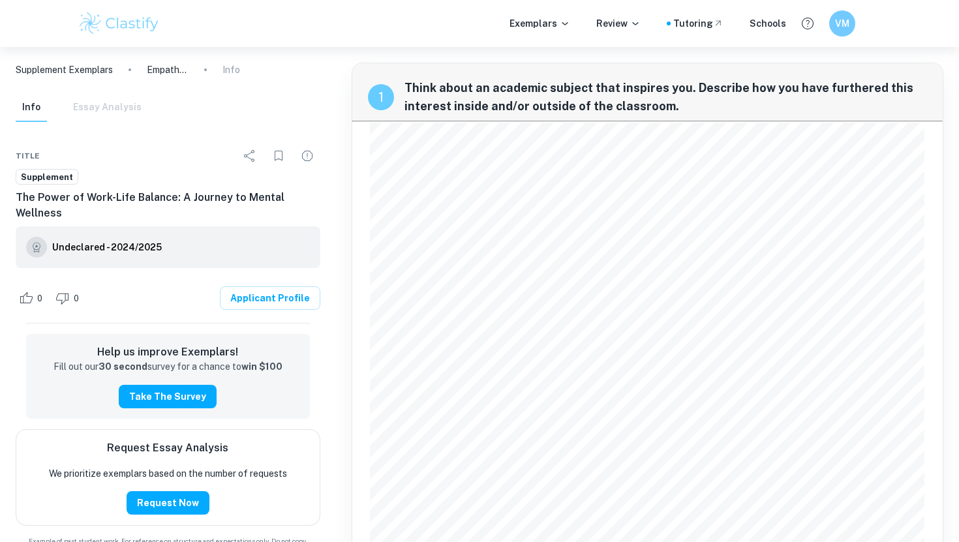
scroll to position [300, 0]
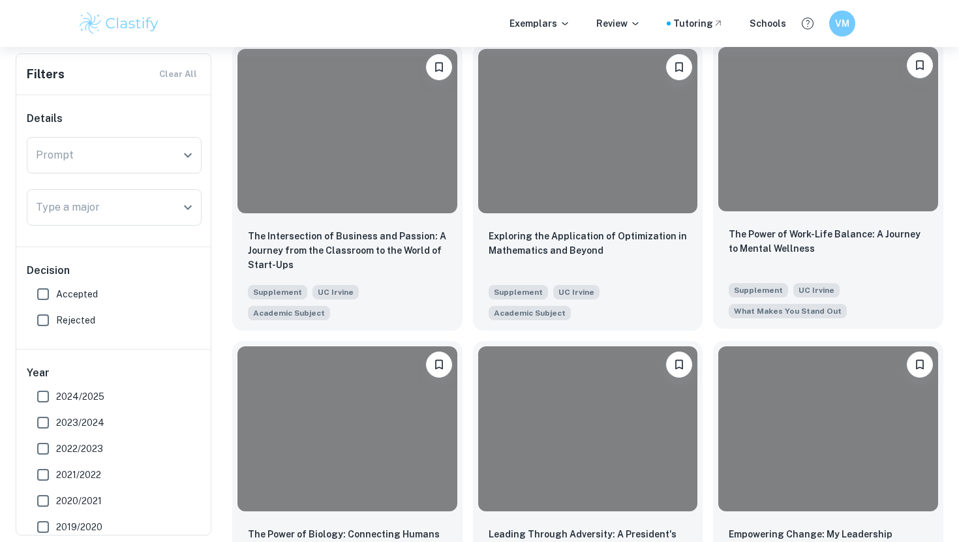
click at [859, 144] on div at bounding box center [829, 129] width 220 height 164
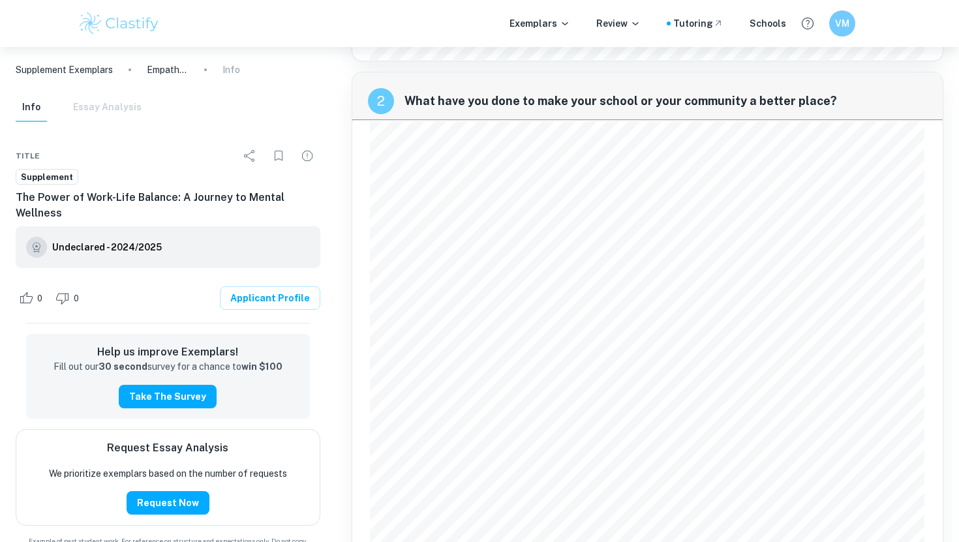
scroll to position [628, 0]
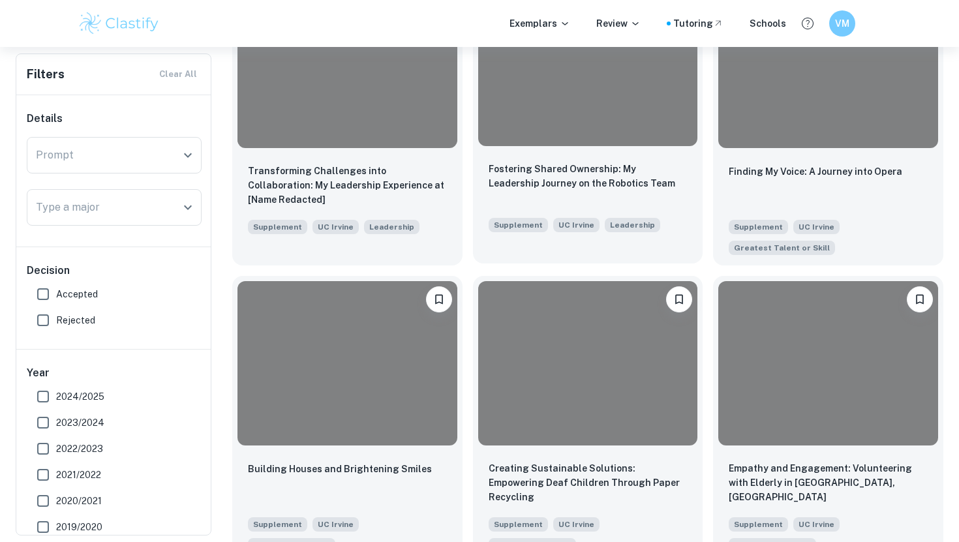
scroll to position [1853, 0]
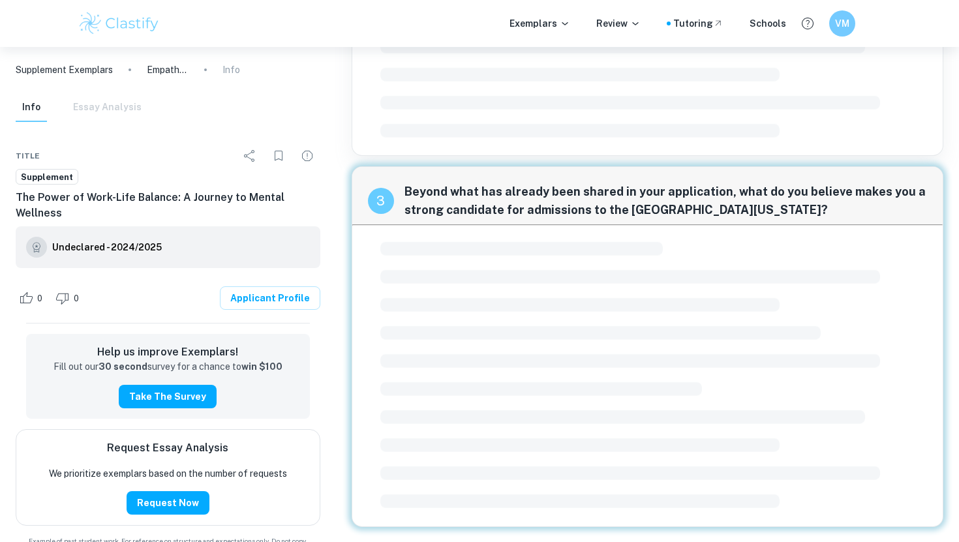
scroll to position [894, 0]
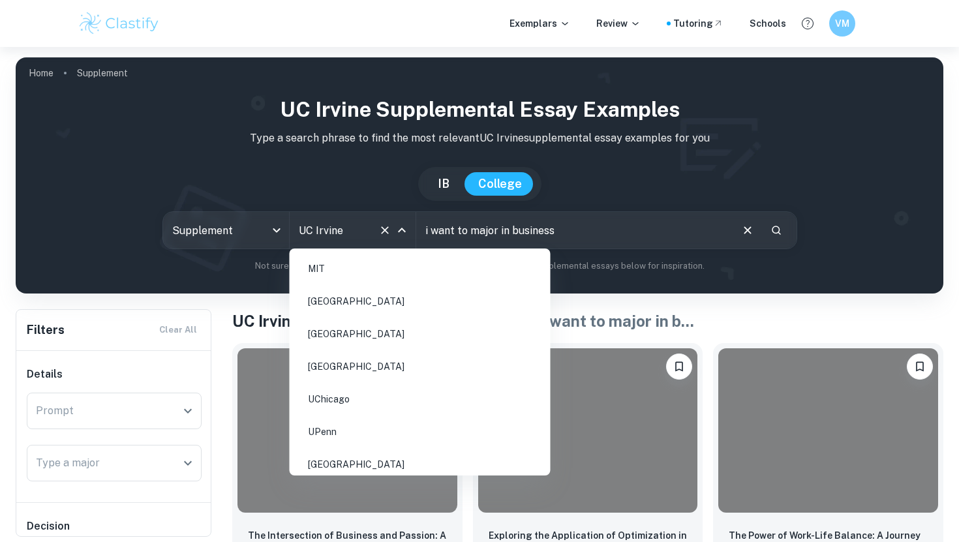
click at [362, 223] on input "UC Irvine" at bounding box center [335, 230] width 78 height 25
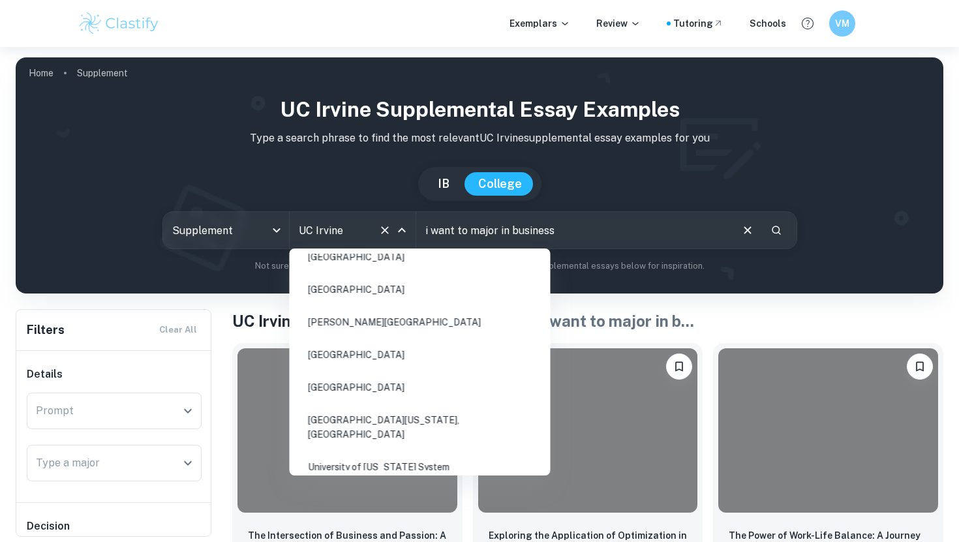
scroll to position [2181, 0]
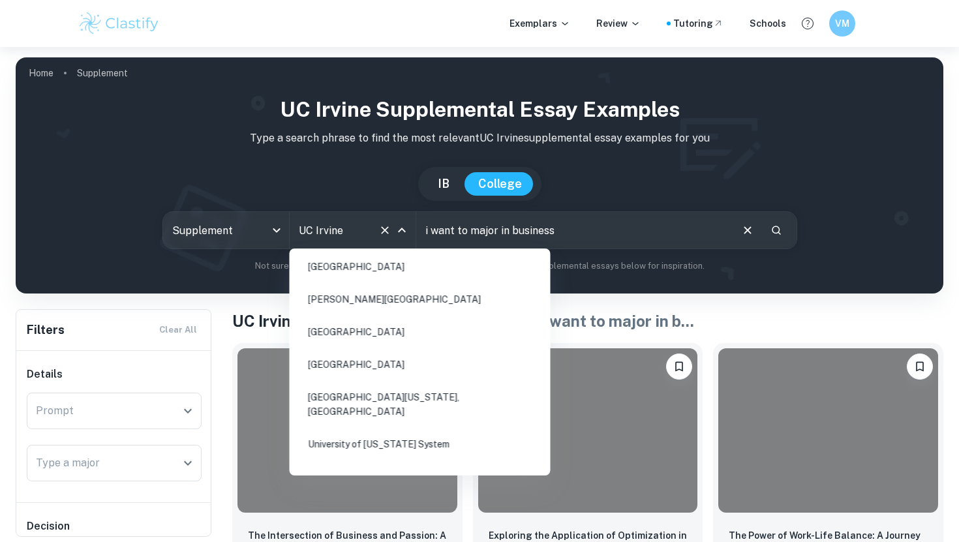
click at [369, 238] on input "UC Irvine" at bounding box center [335, 230] width 78 height 25
click at [403, 231] on icon "Close" at bounding box center [402, 231] width 16 height 16
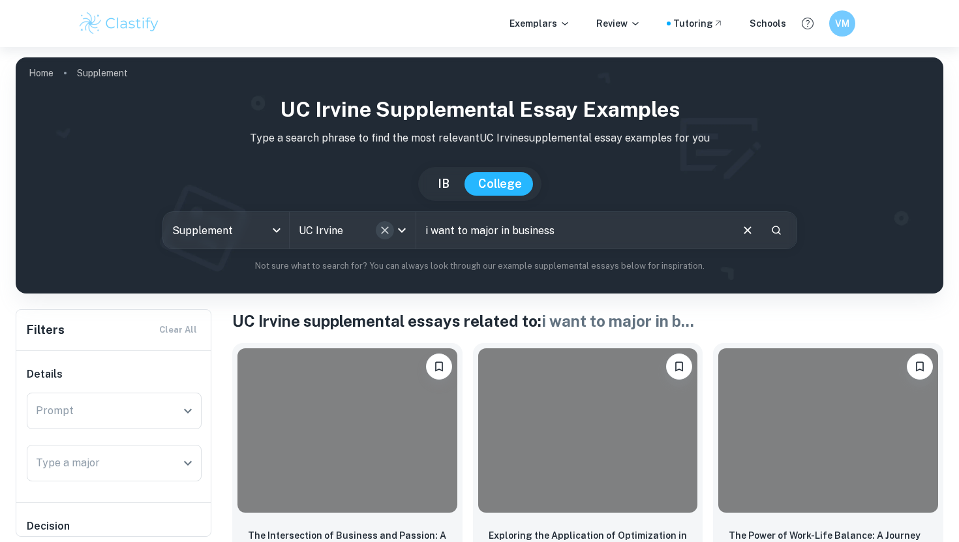
click at [386, 230] on icon "Clear" at bounding box center [385, 230] width 13 height 13
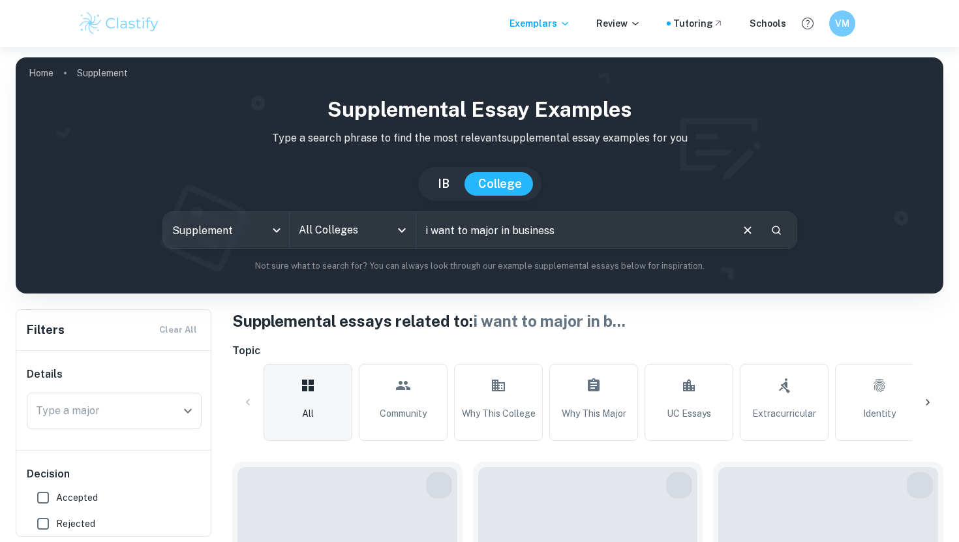
click at [364, 228] on input "All Colleges" at bounding box center [343, 230] width 95 height 25
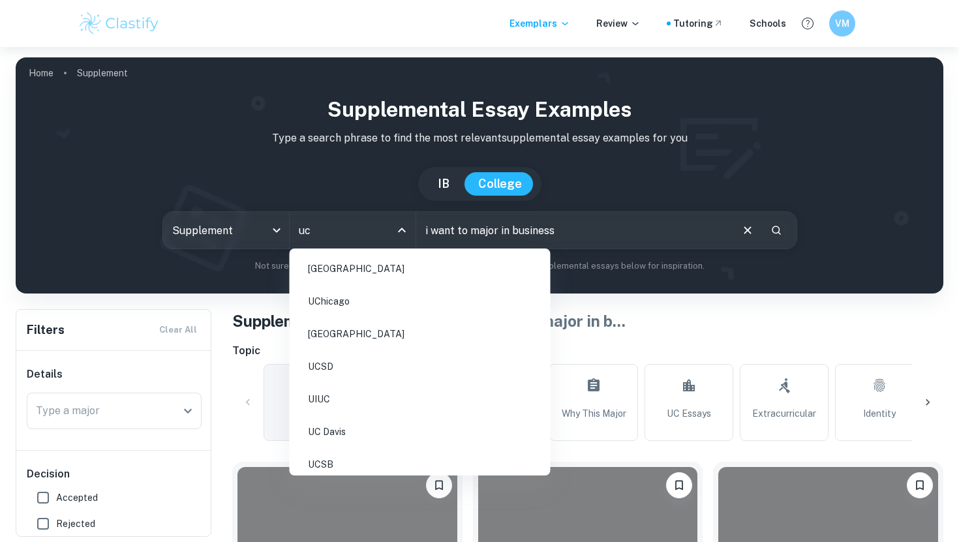
type input "uc"
click at [387, 375] on li "UC Irvine" at bounding box center [420, 364] width 251 height 30
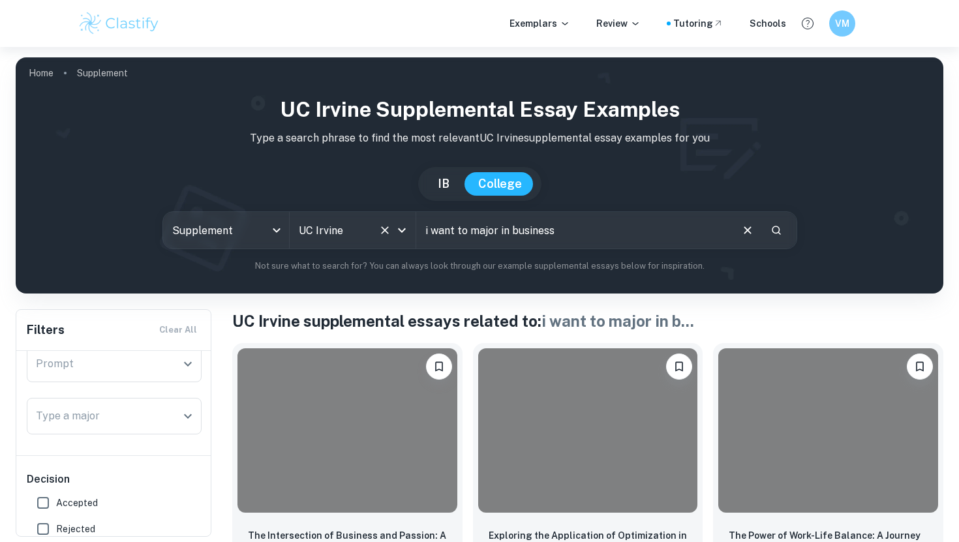
click at [349, 228] on input "UC Irvine" at bounding box center [335, 230] width 78 height 25
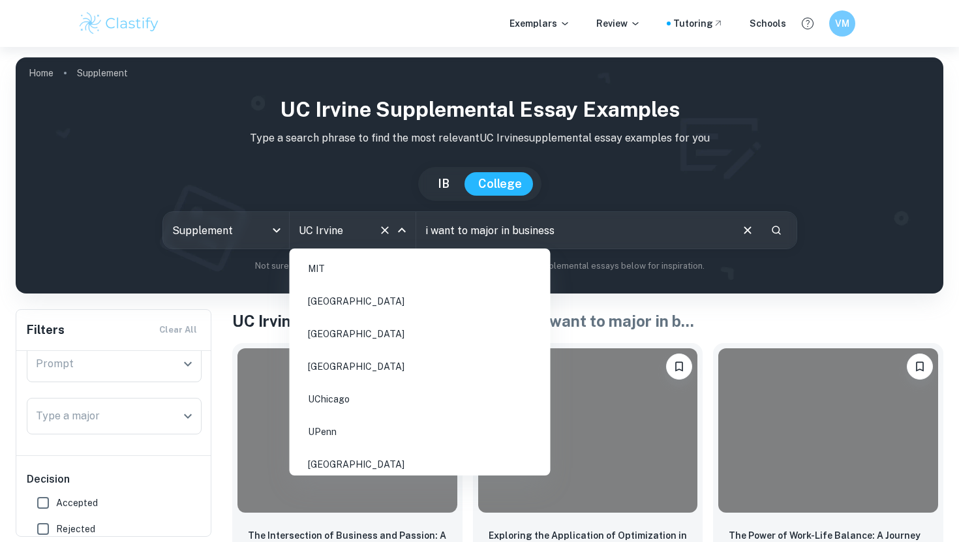
scroll to position [1217, 0]
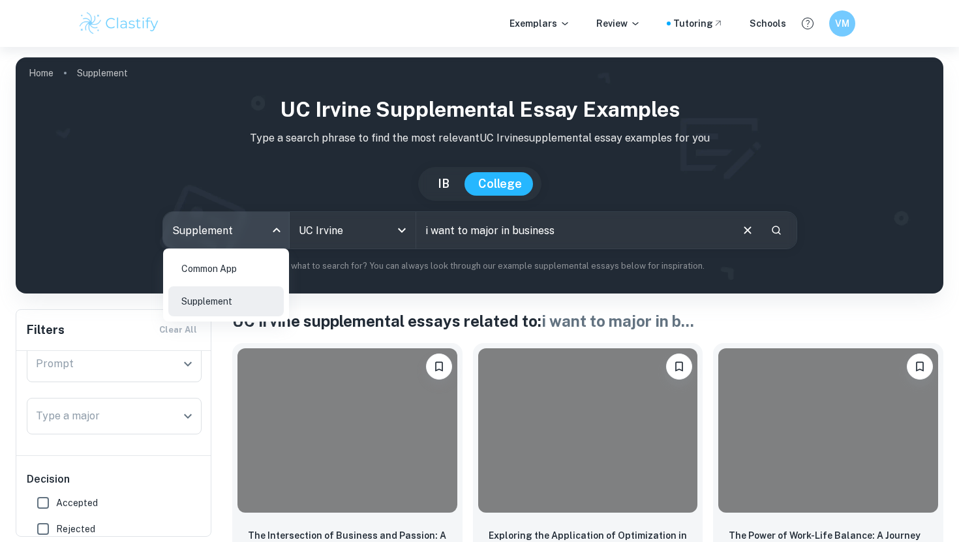
click at [254, 232] on body "We value your privacy We use cookies to enhance your browsing experience, serve…" at bounding box center [479, 318] width 959 height 542
click at [327, 264] on div at bounding box center [479, 271] width 959 height 542
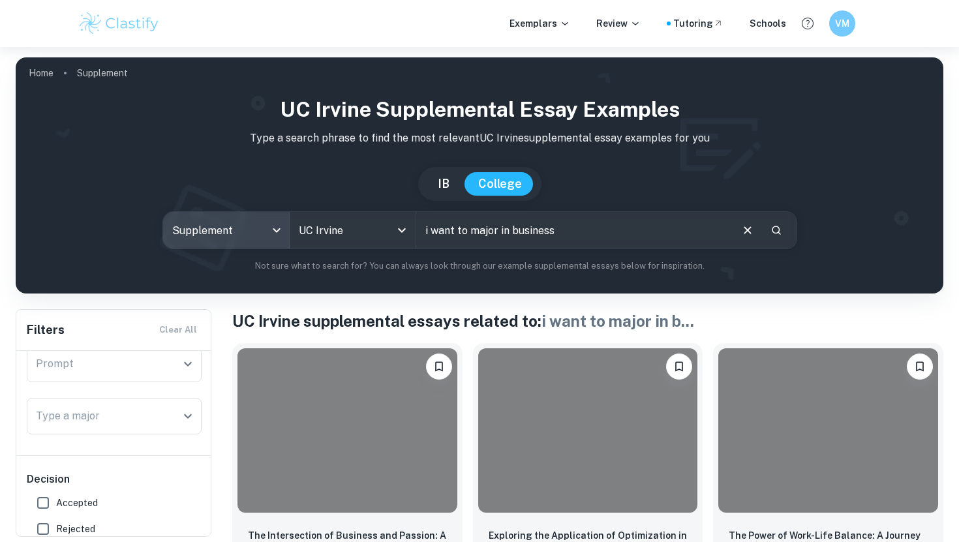
click at [557, 246] on input "i want to major in business" at bounding box center [573, 230] width 314 height 37
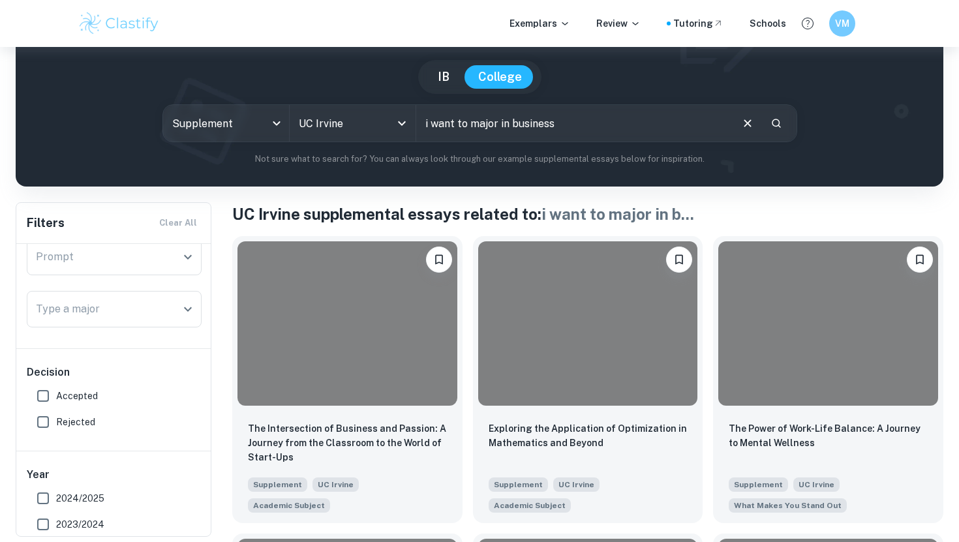
scroll to position [108, 0]
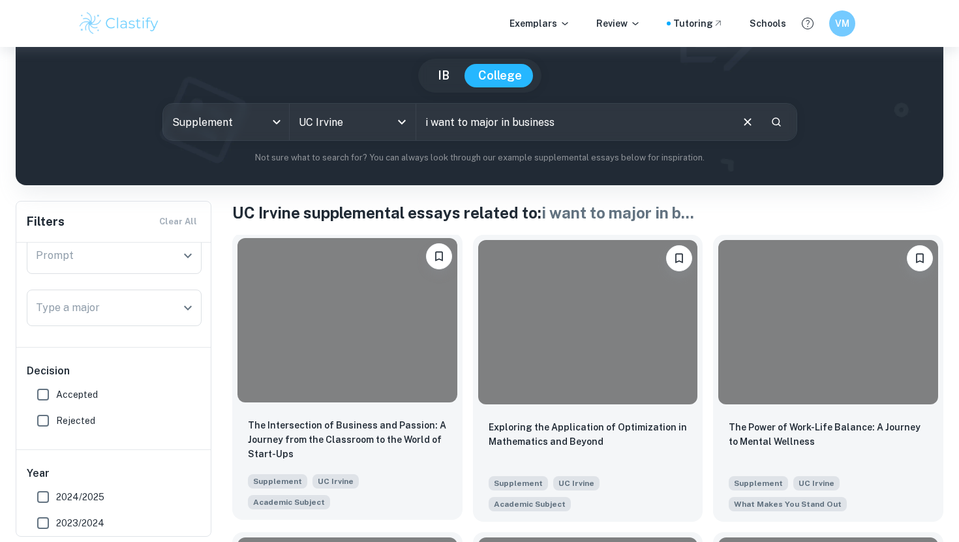
click at [426, 332] on div at bounding box center [348, 320] width 220 height 164
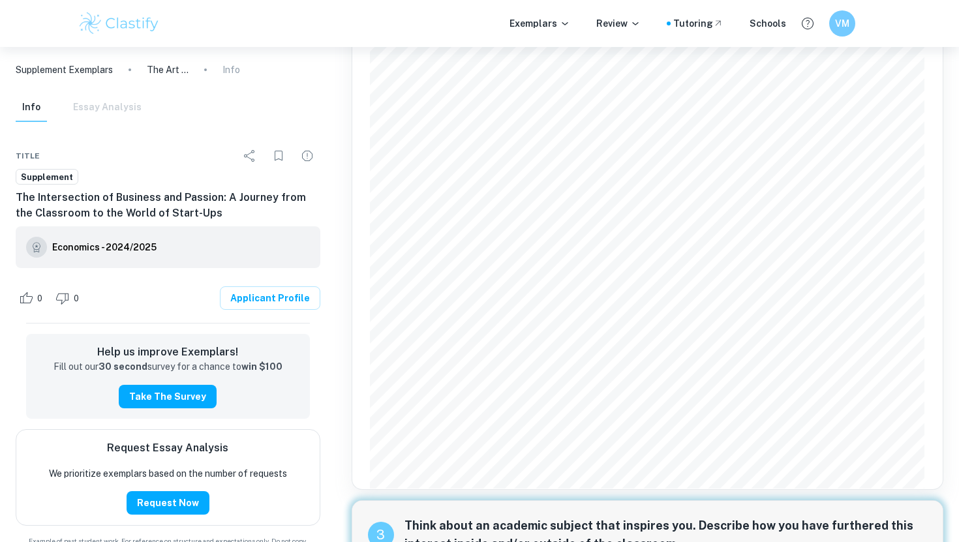
scroll to position [698, 0]
